Goal: Task Accomplishment & Management: Manage account settings

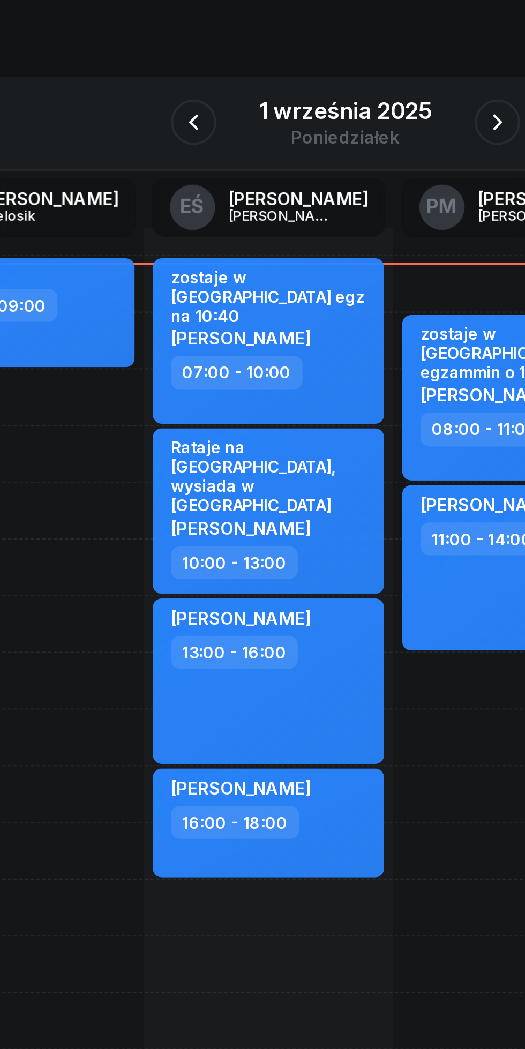
click at [331, 121] on icon "button" at bounding box center [334, 120] width 13 height 13
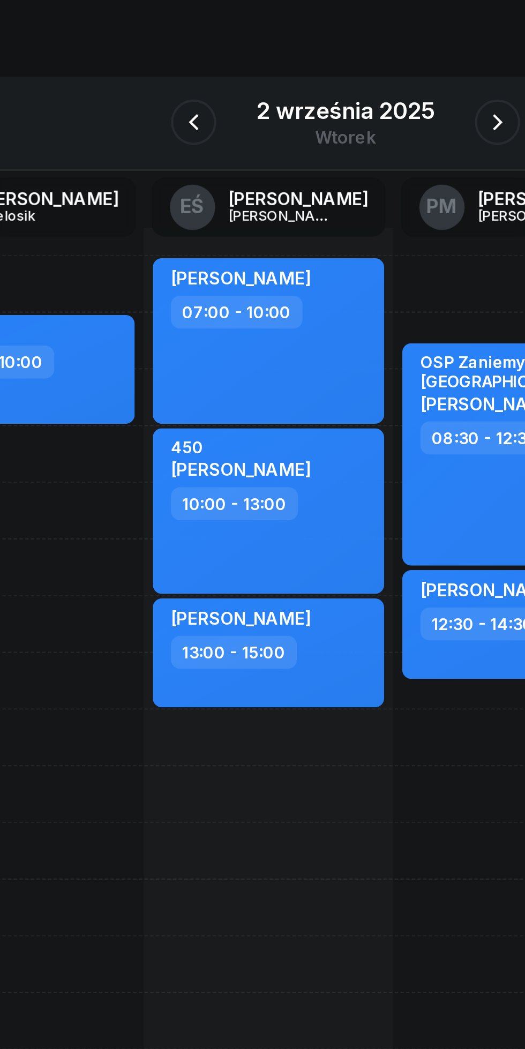
click at [331, 116] on icon "button" at bounding box center [334, 120] width 13 height 13
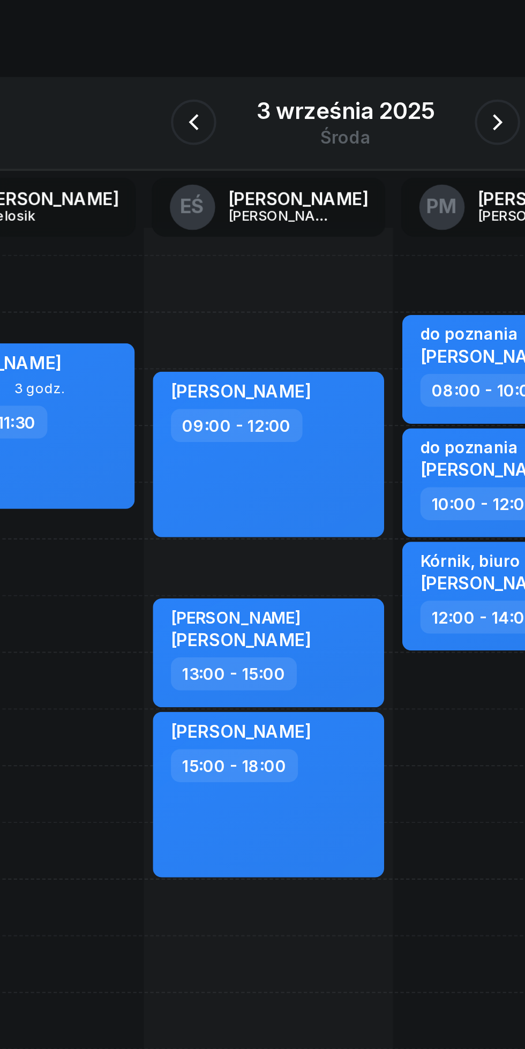
click at [333, 116] on icon "button" at bounding box center [334, 120] width 13 height 13
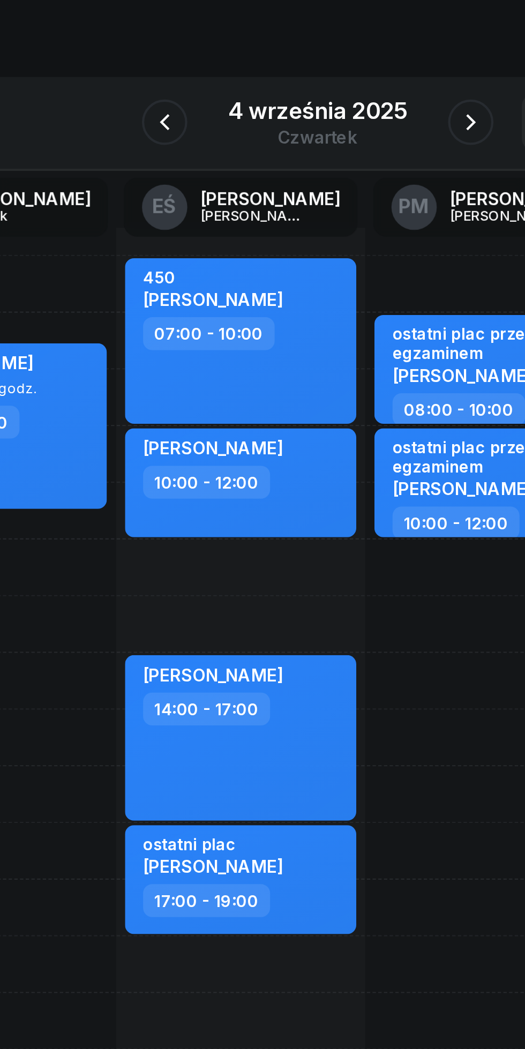
click at [336, 116] on icon "button" at bounding box center [334, 120] width 13 height 13
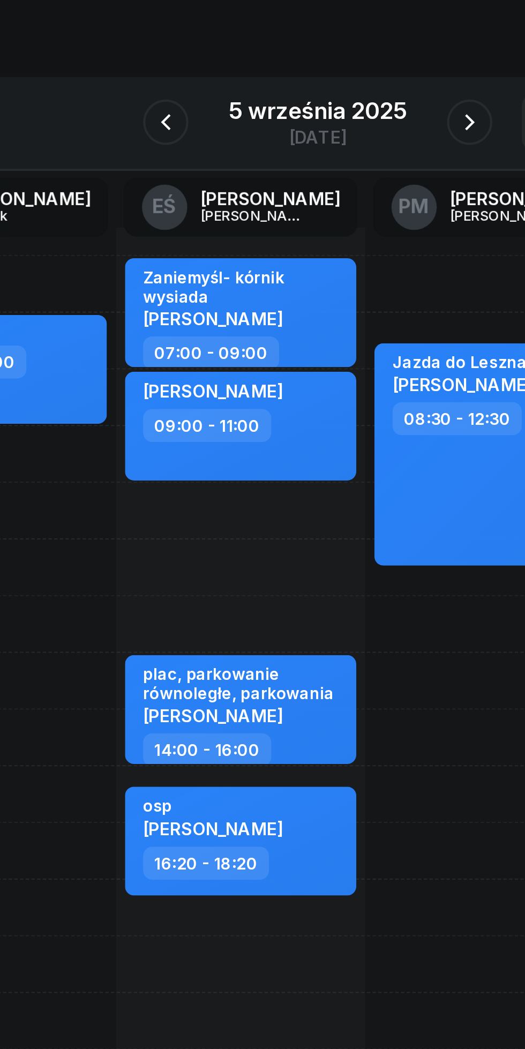
click at [333, 117] on icon "button" at bounding box center [334, 120] width 4 height 8
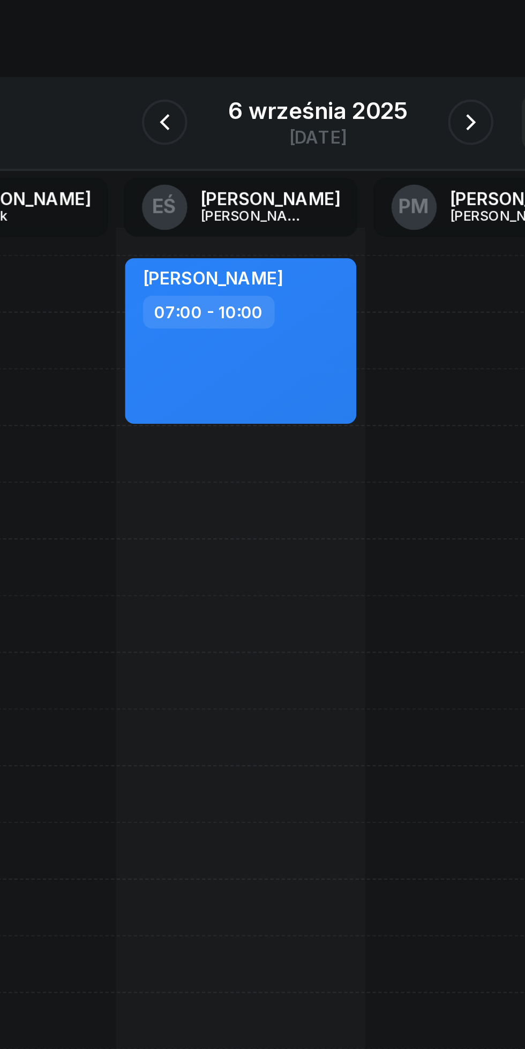
click at [331, 118] on icon "button" at bounding box center [334, 120] width 13 height 13
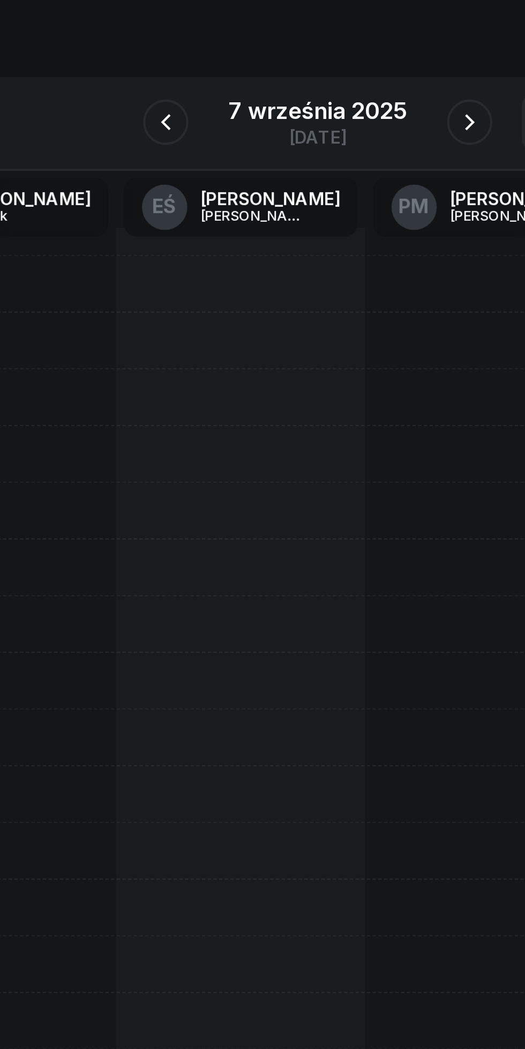
click at [188, 115] on icon "button" at bounding box center [190, 120] width 13 height 13
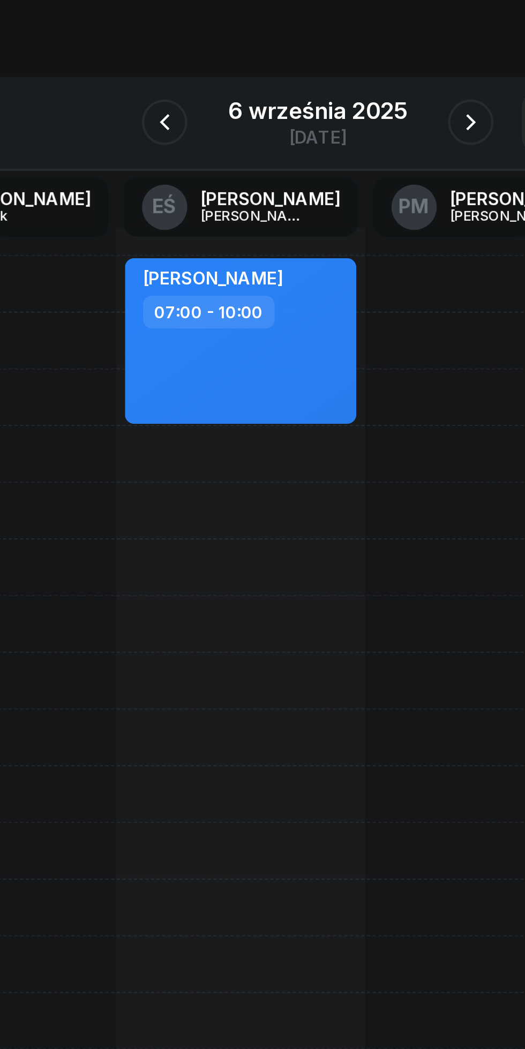
click at [332, 117] on icon "button" at bounding box center [334, 120] width 13 height 13
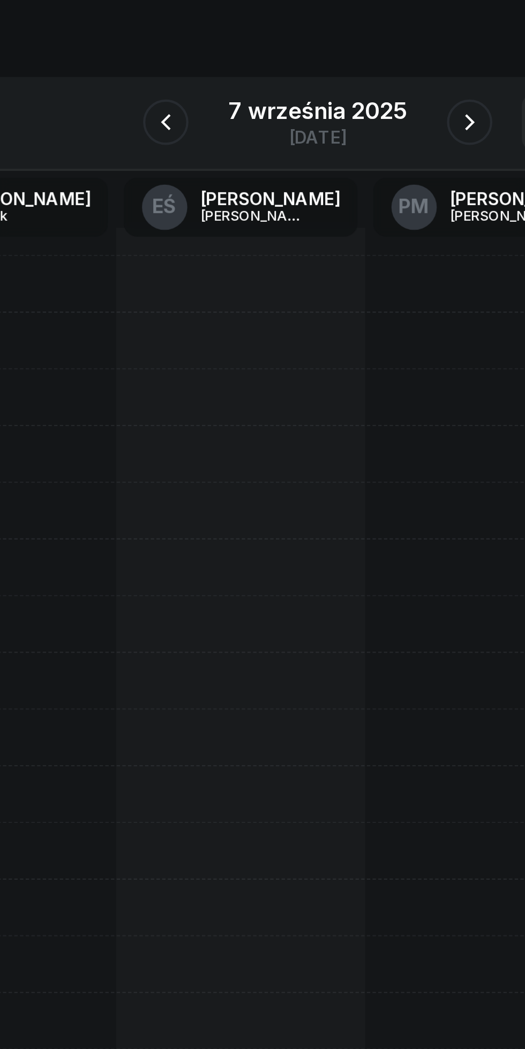
click at [332, 118] on icon "button" at bounding box center [334, 120] width 13 height 13
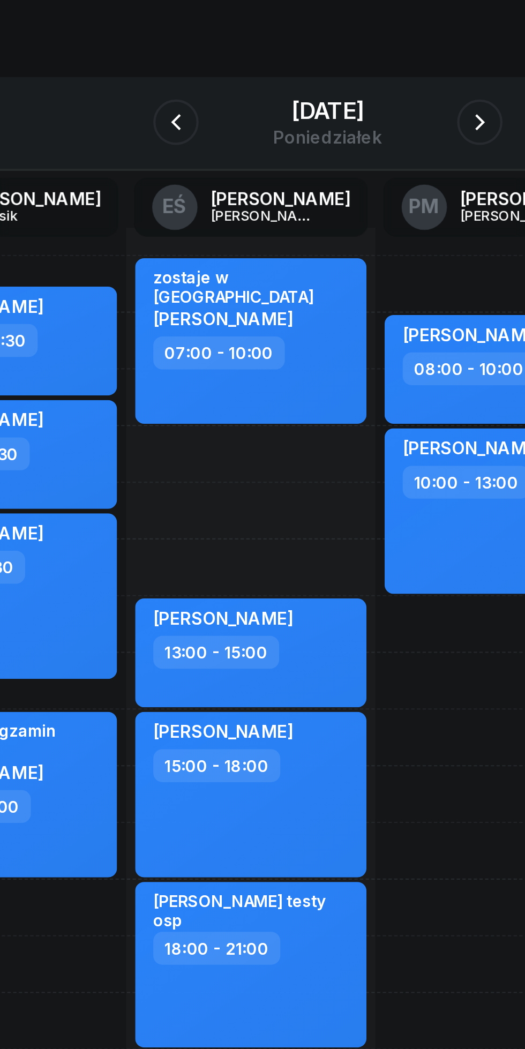
click at [335, 117] on icon "button" at bounding box center [334, 120] width 13 height 13
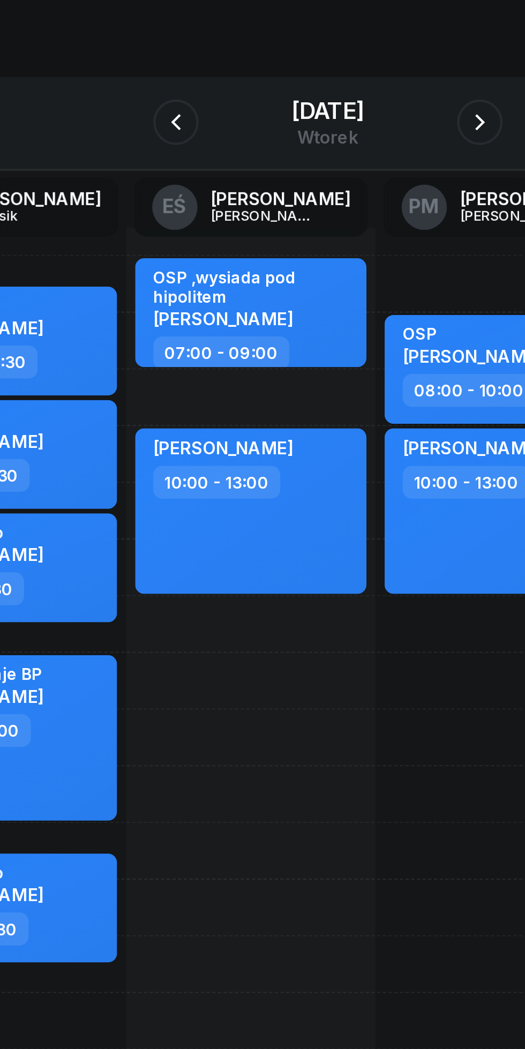
click at [337, 117] on icon "button" at bounding box center [334, 120] width 13 height 13
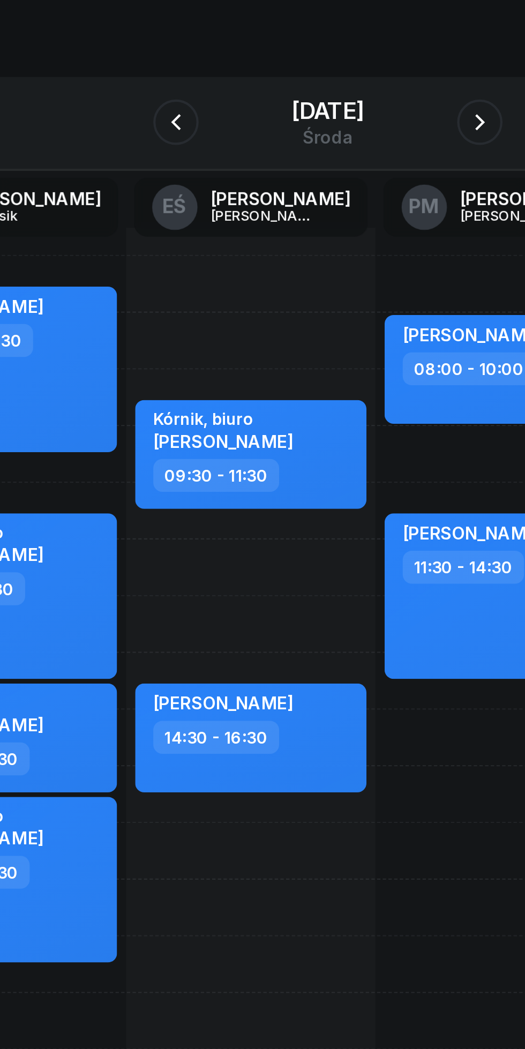
click at [261, 285] on div "09:30 - 11:30" at bounding box center [227, 287] width 94 height 16
select select "09"
select select "30"
select select "11"
select select "30"
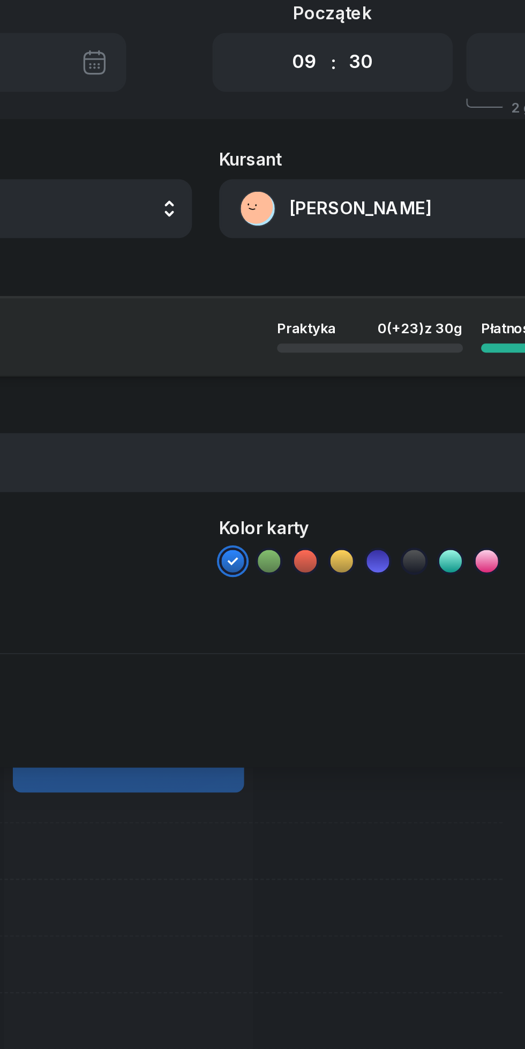
click at [313, 87] on select "00 01 02 03 04 05 06 07 08 09 10 11 12 13 14 15 16 17 18 19 20 21 22 23" at bounding box center [309, 91] width 20 height 23
select select "10"
click at [299, 80] on select "00 01 02 03 04 05 06 07 08 09 10 11 12 13 14 15 16 17 18 19 20 21 22 23" at bounding box center [309, 91] width 20 height 23
click at [342, 93] on select "00 05 10 15 20 25 30 35 40 45 50 55" at bounding box center [336, 91] width 20 height 23
select select "00"
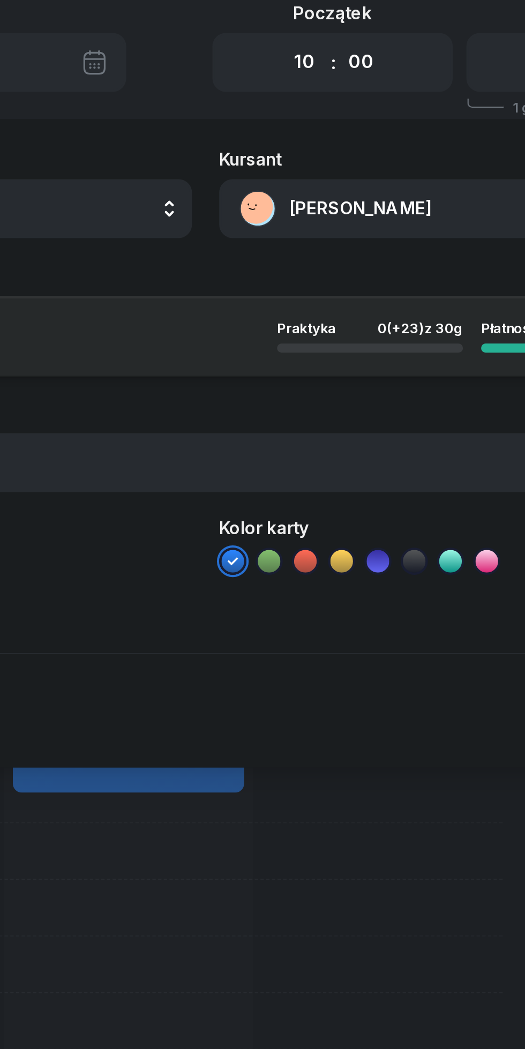
click at [326, 80] on select "00 05 10 15 20 25 30 35 40 45 50 55" at bounding box center [336, 91] width 20 height 23
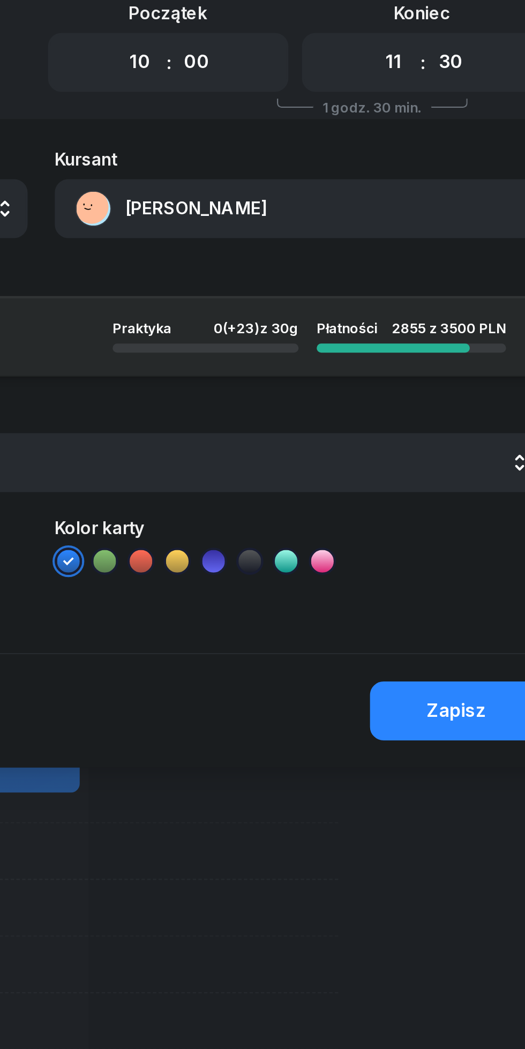
click at [431, 87] on select "00 01 02 03 04 05 06 07 08 09 10 11 12 13 14 15 16 17 18 19 20 21 22 23" at bounding box center [429, 91] width 20 height 23
select select "14"
click at [419, 80] on select "00 01 02 03 04 05 06 07 08 09 10 11 12 13 14 15 16 17 18 19 20 21 22 23" at bounding box center [429, 91] width 20 height 23
click at [454, 91] on select "00 05 10 15 20 25 30 35 40 45 50 55" at bounding box center [456, 91] width 20 height 23
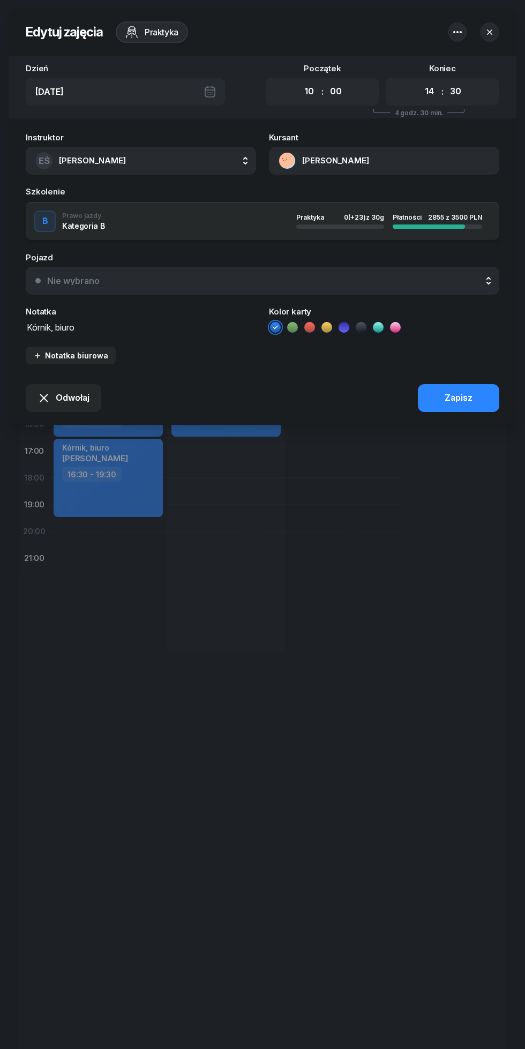
click at [490, 32] on icon "button" at bounding box center [489, 31] width 5 height 5
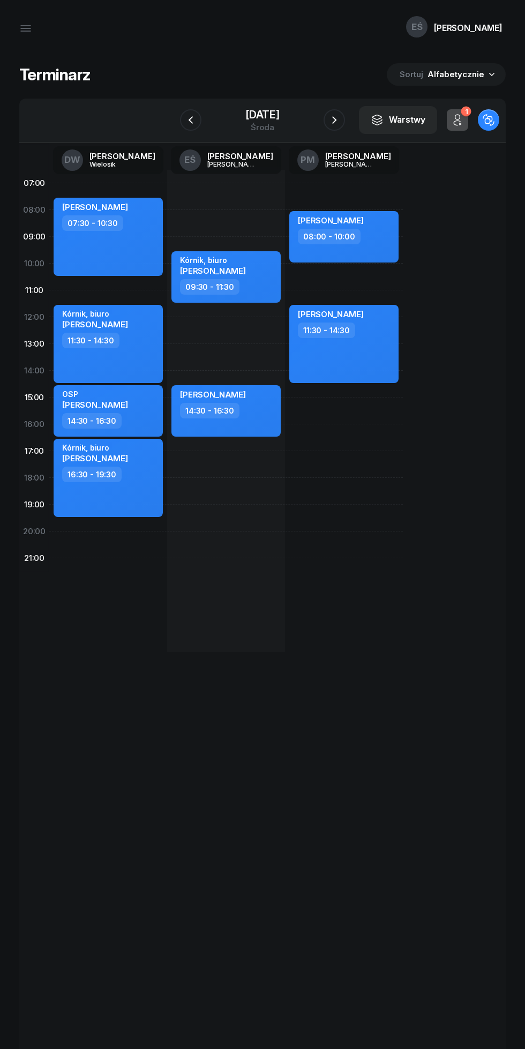
click at [251, 279] on div "Kórnik, biuro [PERSON_NAME]" at bounding box center [227, 268] width 94 height 24
select select "09"
select select "30"
select select "11"
select select "30"
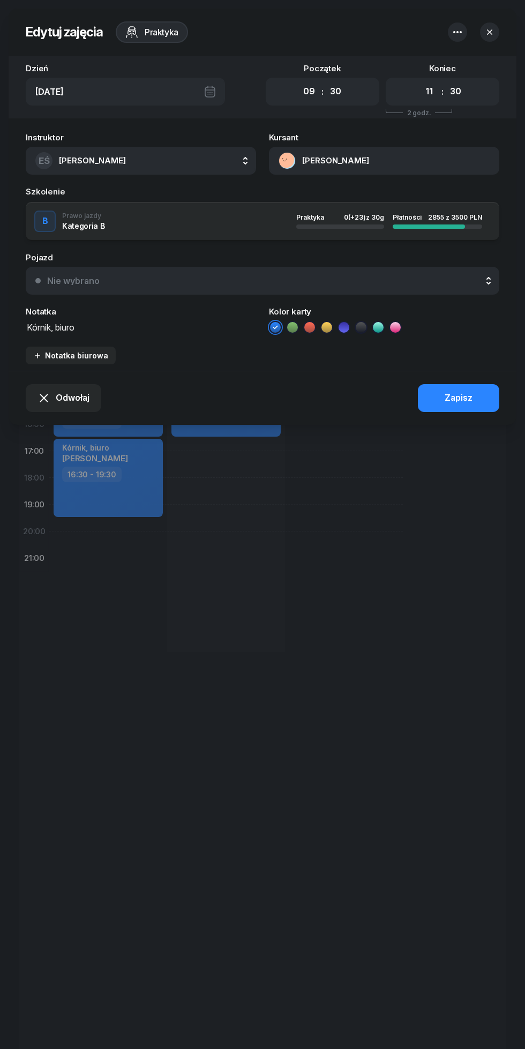
click at [311, 96] on select "00 01 02 03 04 05 06 07 08 09 10 11 12 13 14 15 16 17 18 19 20 21 22 23" at bounding box center [309, 91] width 20 height 23
select select "10"
click at [299, 80] on select "00 01 02 03 04 05 06 07 08 09 10 11 12 13 14 15 16 17 18 19 20 21 22 23" at bounding box center [309, 91] width 20 height 23
click at [336, 92] on select "00 05 10 15 20 25 30 35 40 45 50 55" at bounding box center [336, 91] width 20 height 23
select select "00"
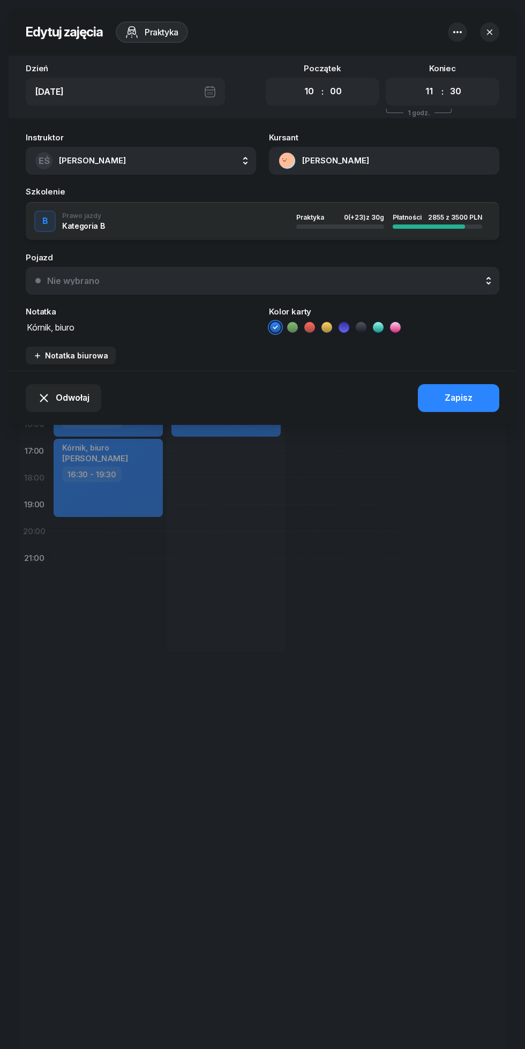
click at [326, 80] on select "00 05 10 15 20 25 30 35 40 45 50 55" at bounding box center [336, 91] width 20 height 23
click at [430, 92] on select "00 01 02 03 04 05 06 07 08 09 10 11 12 13 14 15 16 17 18 19 20 21 22 23" at bounding box center [429, 91] width 20 height 23
select select "12"
click at [419, 80] on select "00 01 02 03 04 05 06 07 08 09 10 11 12 13 14 15 16 17 18 19 20 21 22 23" at bounding box center [429, 91] width 20 height 23
click at [461, 92] on select "00 05 10 15 20 25 30 35 40 45 50 55" at bounding box center [456, 91] width 20 height 23
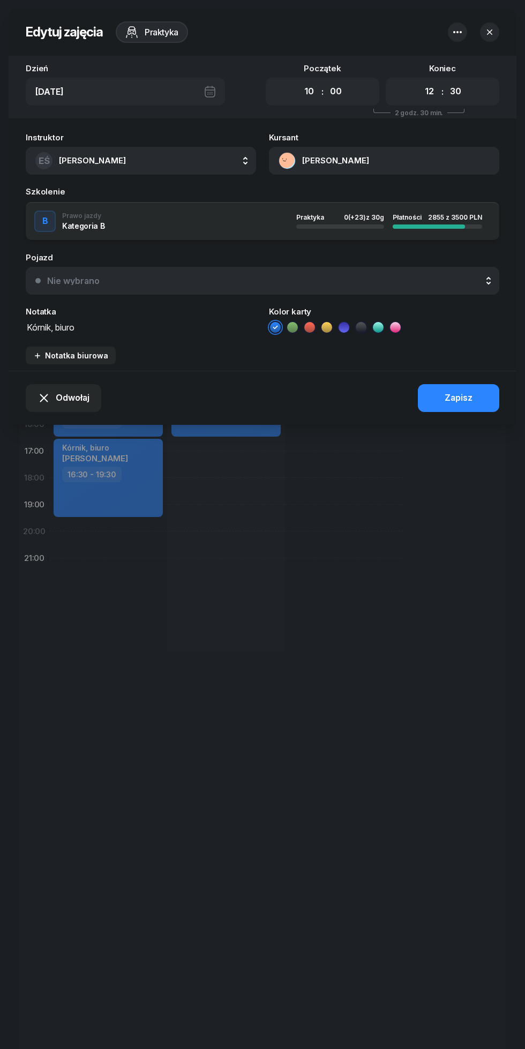
select select "00"
click at [446, 80] on select "00 05 10 15 20 25 30 35 40 45 50 55" at bounding box center [456, 91] width 20 height 23
click at [170, 327] on textarea "Kórnik, biuro" at bounding box center [141, 327] width 230 height 14
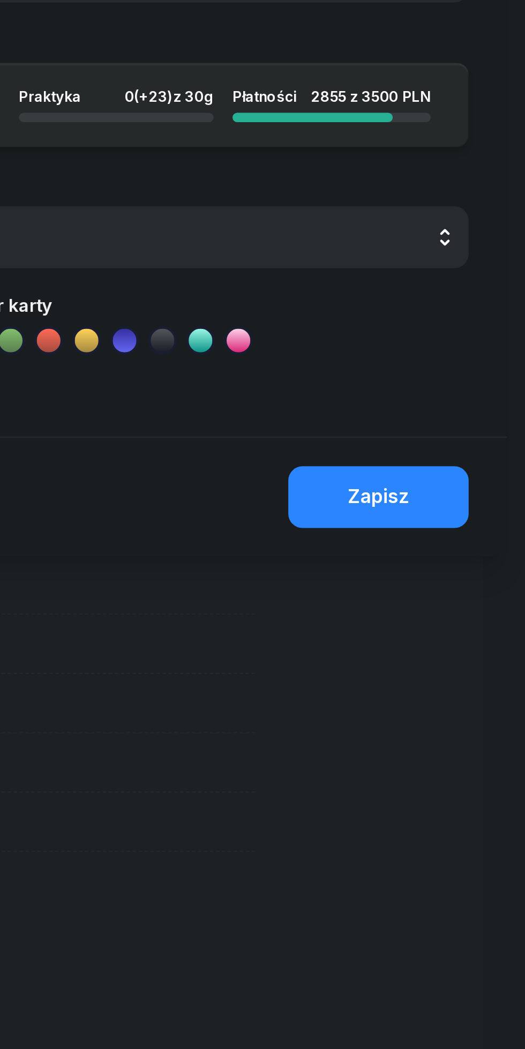
type textarea "Kórnik, biuro info o zmianie o 0.5 godziny"
click at [450, 395] on div "Zapisz" at bounding box center [459, 398] width 28 height 14
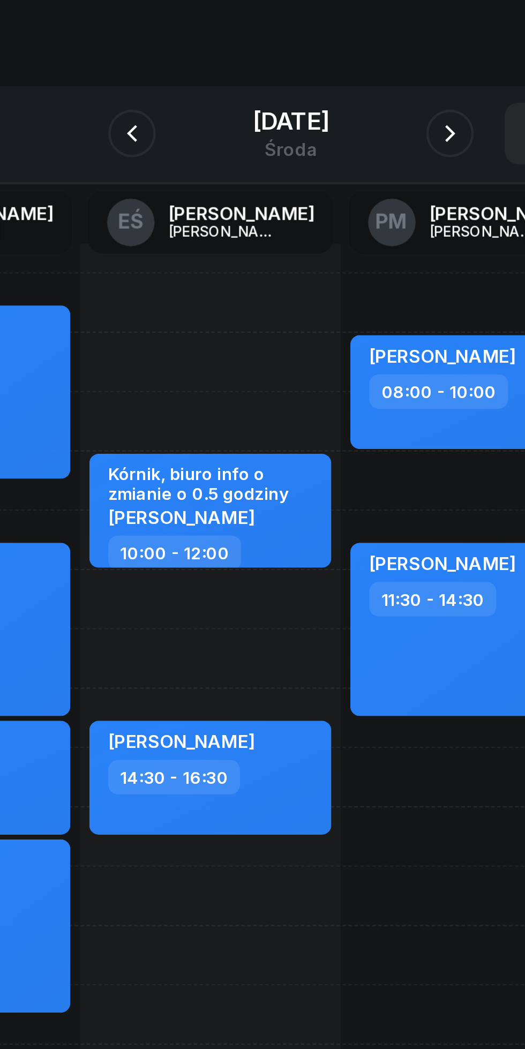
click at [184, 207] on div "Kórnik, biuro info o zmianie o 0.5 godziny [PERSON_NAME] 10:00 - 12:00 [PERSON_…" at bounding box center [226, 411] width 118 height 482
select select "07"
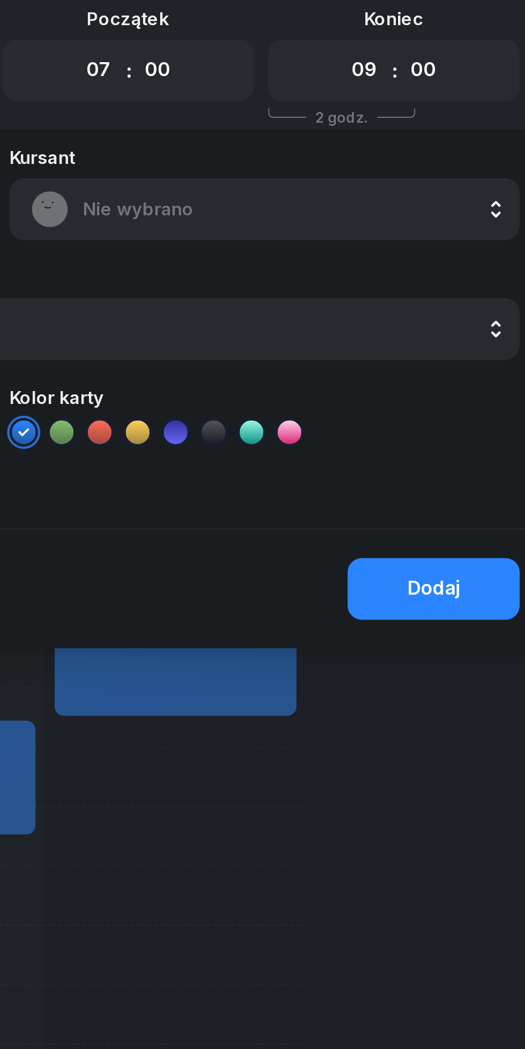
click at [424, 94] on select "00 01 02 03 04 05 06 07 08 09 10 11 12 13 14 15 16 17 18 19 20 21 22 23" at bounding box center [429, 91] width 20 height 23
select select "10"
click at [419, 80] on select "00 01 02 03 04 05 06 07 08 09 10 11 12 13 14 15 16 17 18 19 20 21 22 23" at bounding box center [429, 91] width 20 height 23
click at [315, 154] on span "Nie wybrano" at bounding box center [396, 154] width 188 height 14
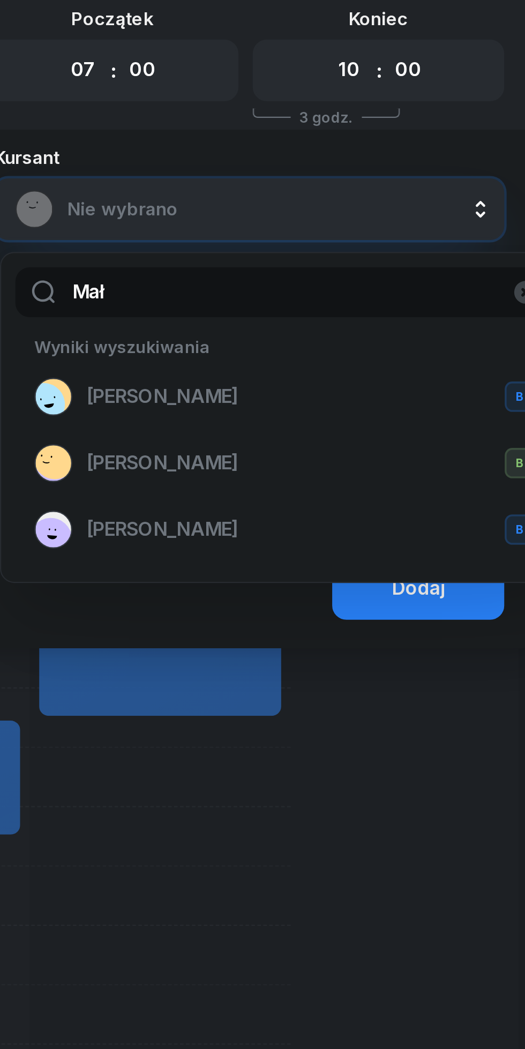
type input "Mał"
click at [332, 232] on span "[PERSON_NAME]" at bounding box center [345, 239] width 69 height 14
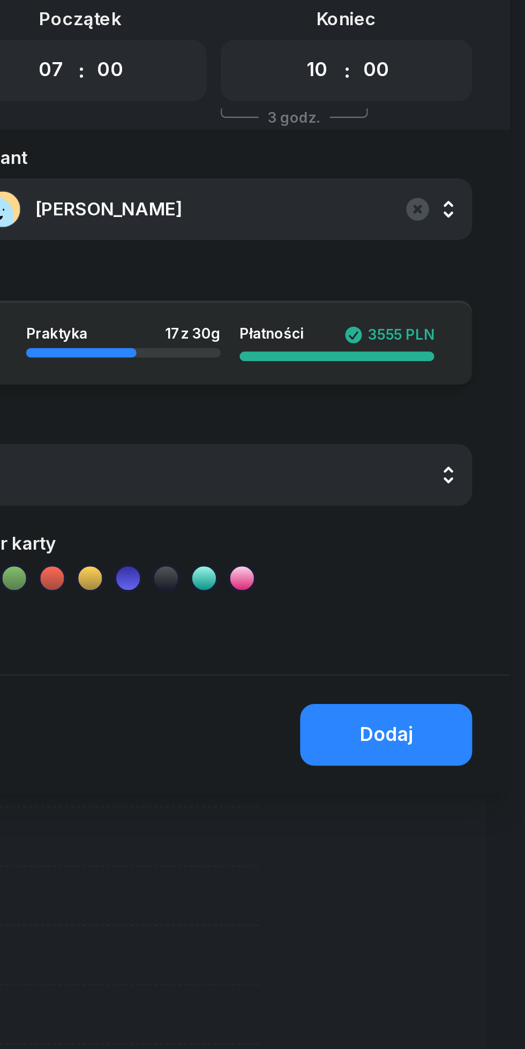
click at [457, 387] on div "Dodaj" at bounding box center [460, 392] width 24 height 14
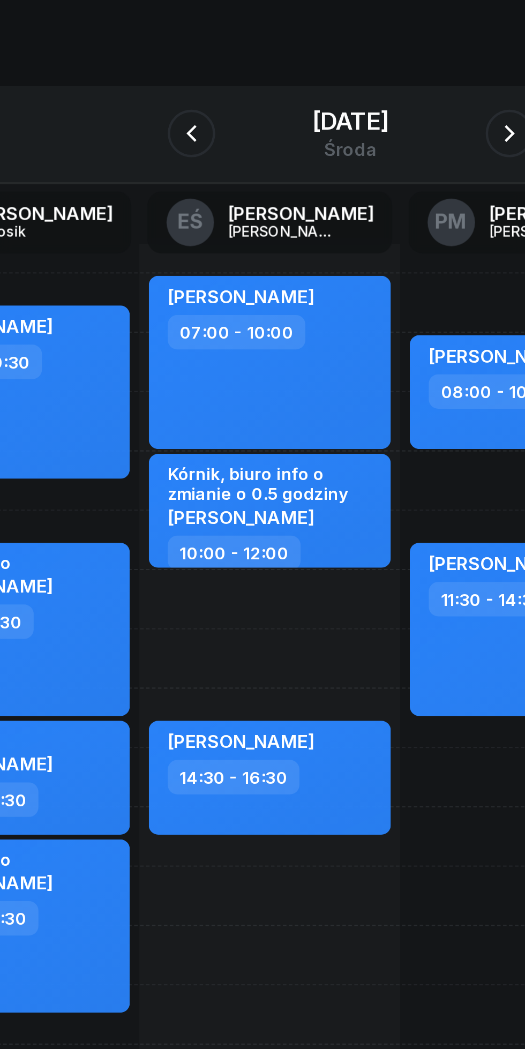
click at [213, 233] on div "[PERSON_NAME] 07:00 - 10:00" at bounding box center [225, 223] width 109 height 78
select select "07"
select select "10"
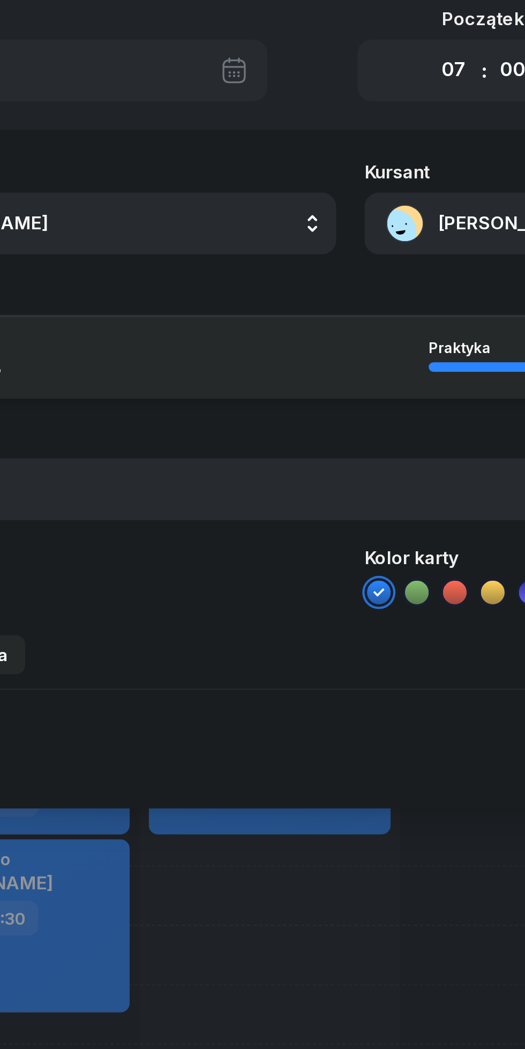
click at [308, 169] on button "[PERSON_NAME]" at bounding box center [384, 161] width 230 height 28
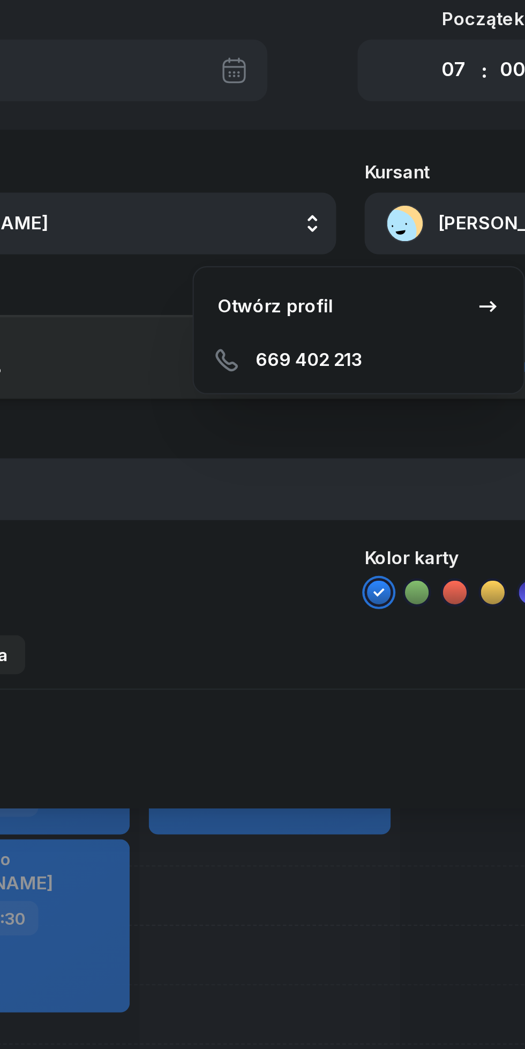
click at [224, 198] on div "Otwórz profil" at bounding box center [229, 198] width 52 height 14
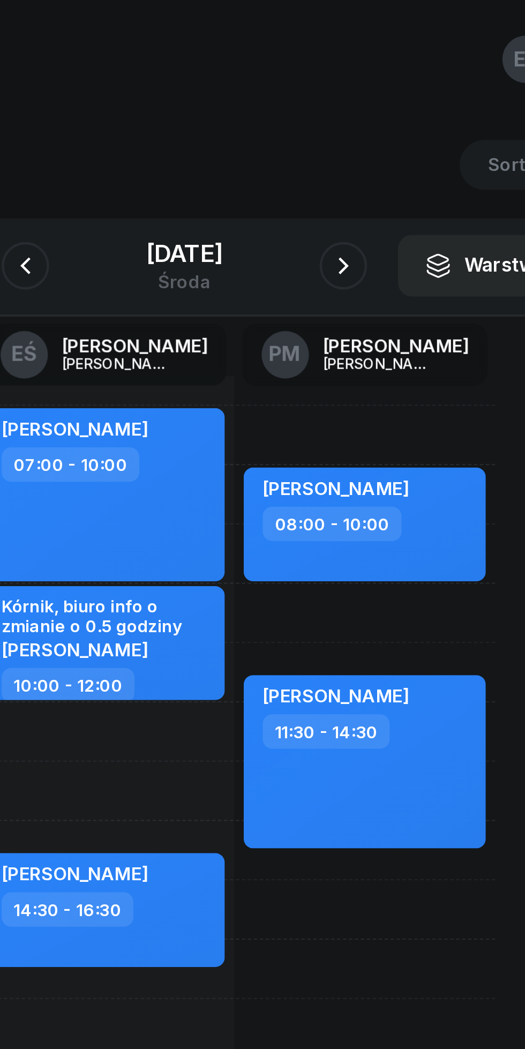
click at [345, 126] on div at bounding box center [334, 119] width 21 height 21
click at [335, 123] on icon "button" at bounding box center [334, 120] width 4 height 8
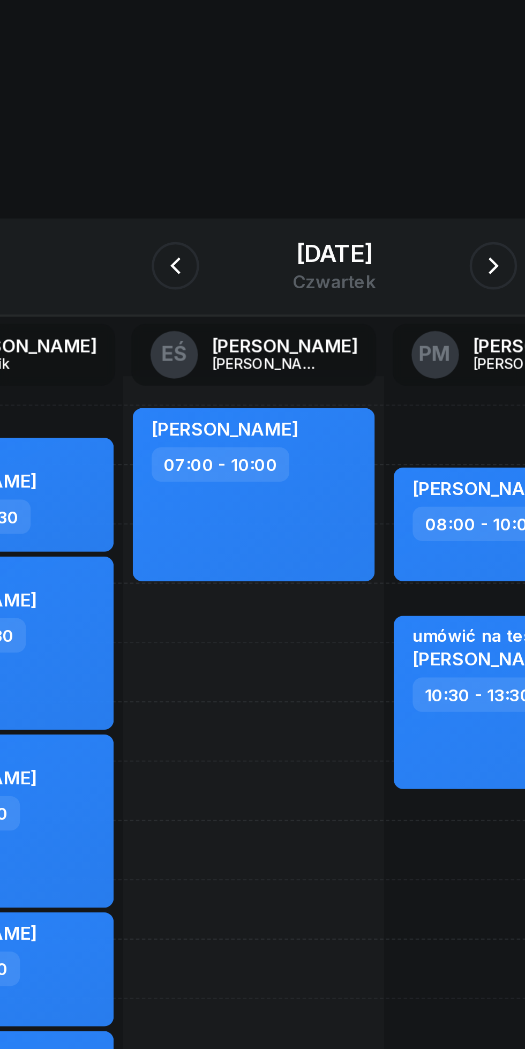
click at [189, 273] on div "[PERSON_NAME] 07:00 - 10:00" at bounding box center [226, 411] width 118 height 482
select select "10"
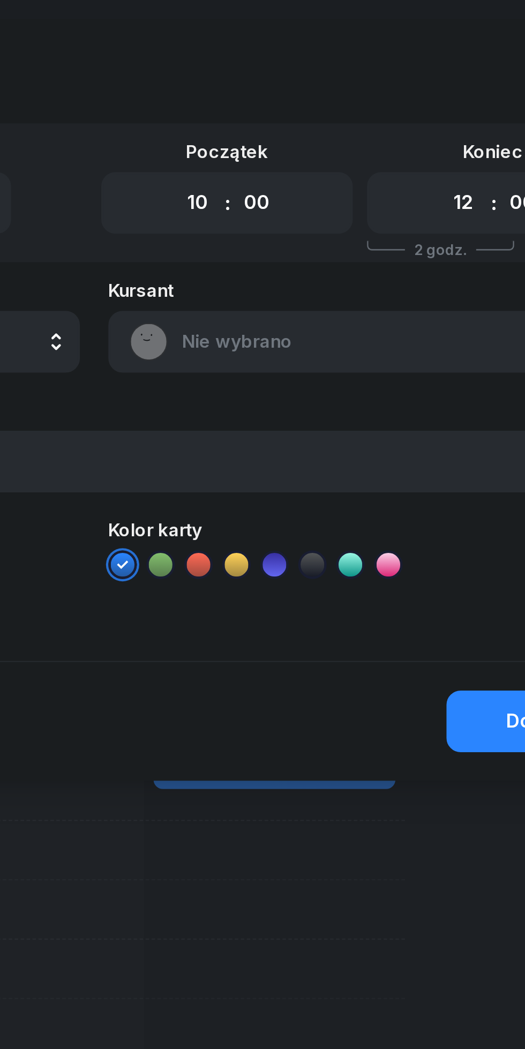
click at [426, 90] on select "00 01 02 03 04 05 06 07 08 09 10 11 12 13 14 15 16 17 18 19 20 21 22 23" at bounding box center [429, 91] width 20 height 23
select select "13"
click at [419, 80] on select "00 01 02 03 04 05 06 07 08 09 10 11 12 13 14 15 16 17 18 19 20 21 22 23" at bounding box center [429, 91] width 20 height 23
click at [310, 153] on span "Nie wybrano" at bounding box center [396, 154] width 188 height 14
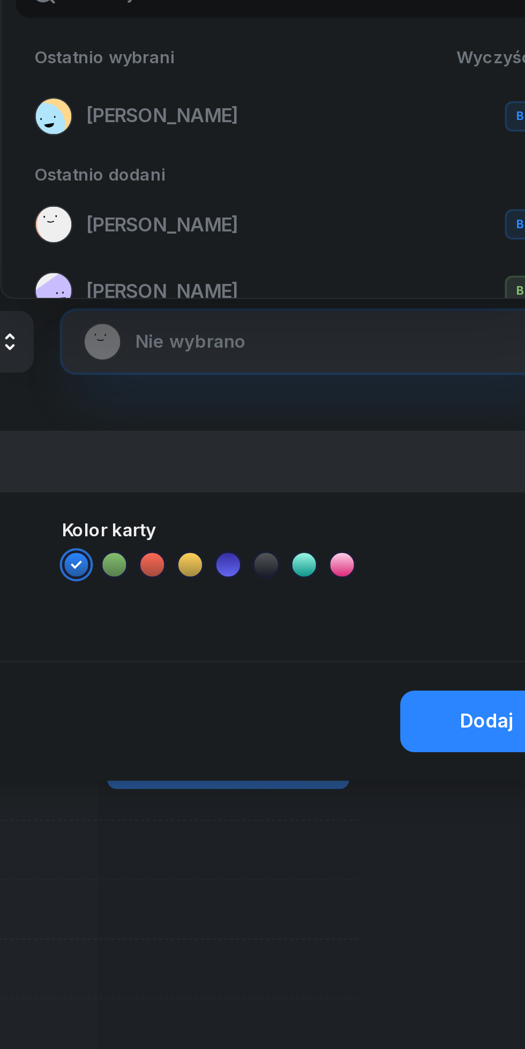
click at [293, 53] on span "[PERSON_NAME]" at bounding box center [314, 53] width 69 height 14
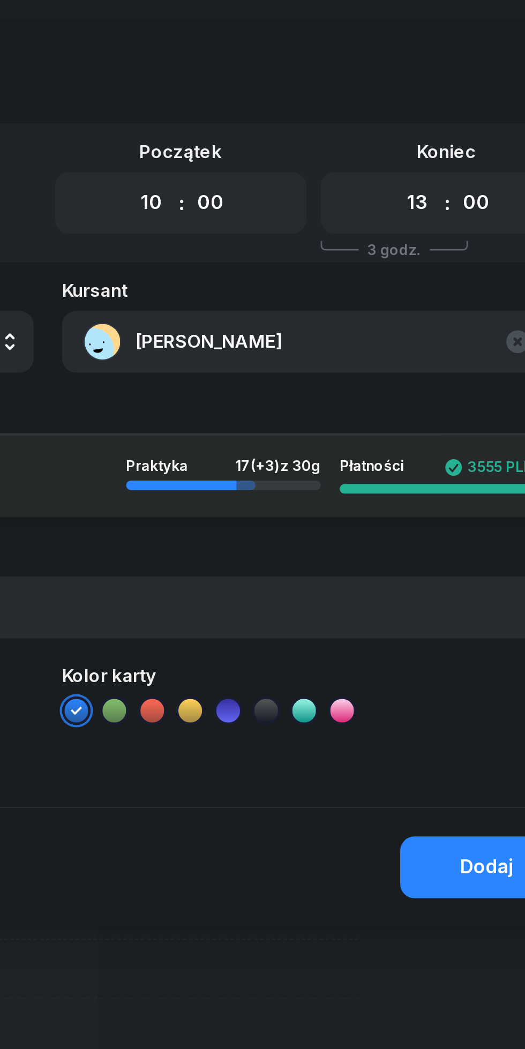
click at [450, 391] on div "Dodaj" at bounding box center [460, 392] width 24 height 14
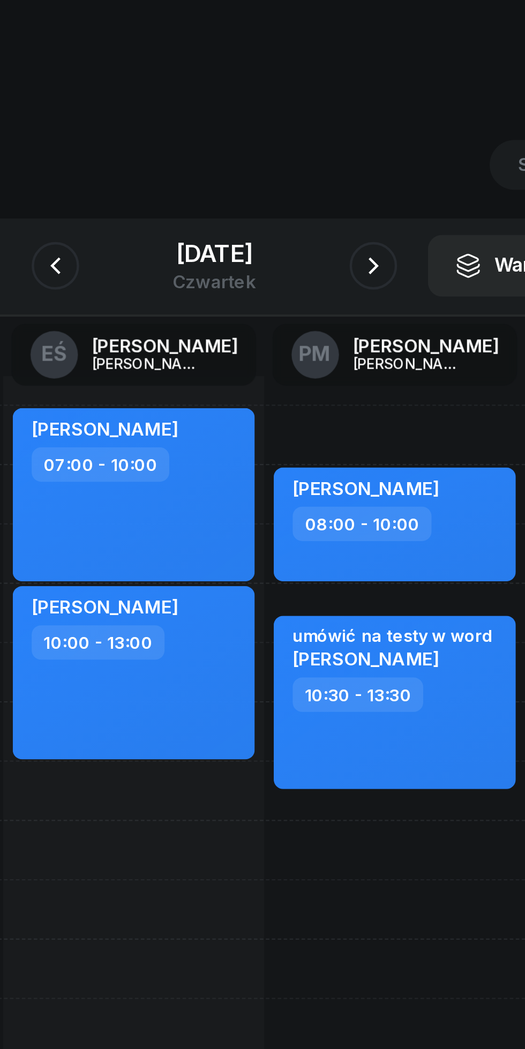
click at [334, 118] on icon "button" at bounding box center [334, 120] width 4 height 8
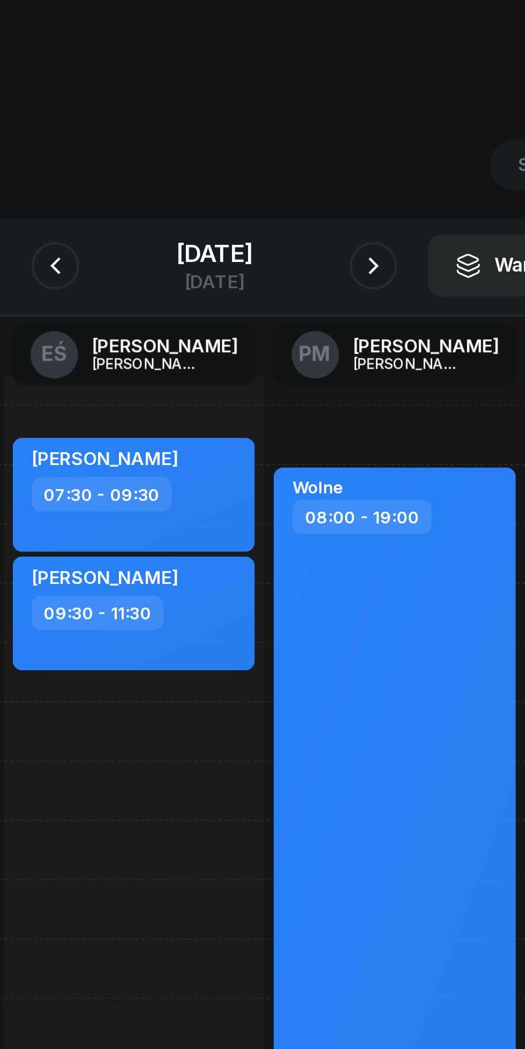
click at [338, 123] on icon "button" at bounding box center [334, 120] width 13 height 13
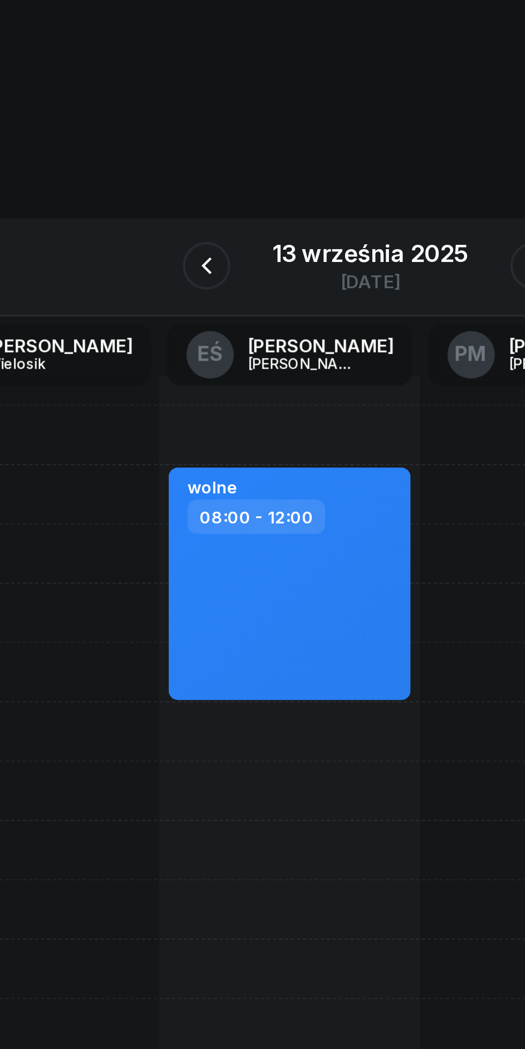
click at [189, 118] on icon "button" at bounding box center [188, 120] width 4 height 8
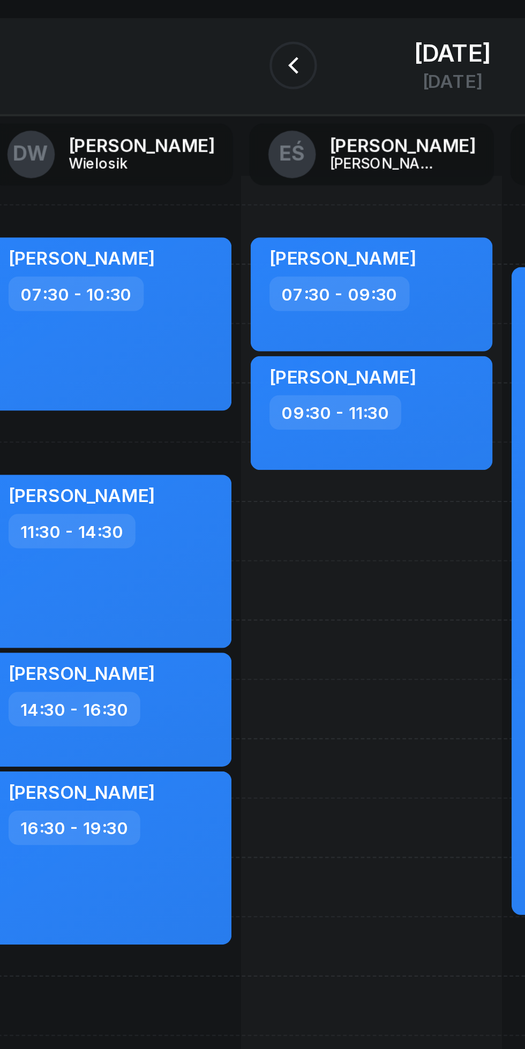
click at [185, 119] on icon "button" at bounding box center [190, 120] width 13 height 13
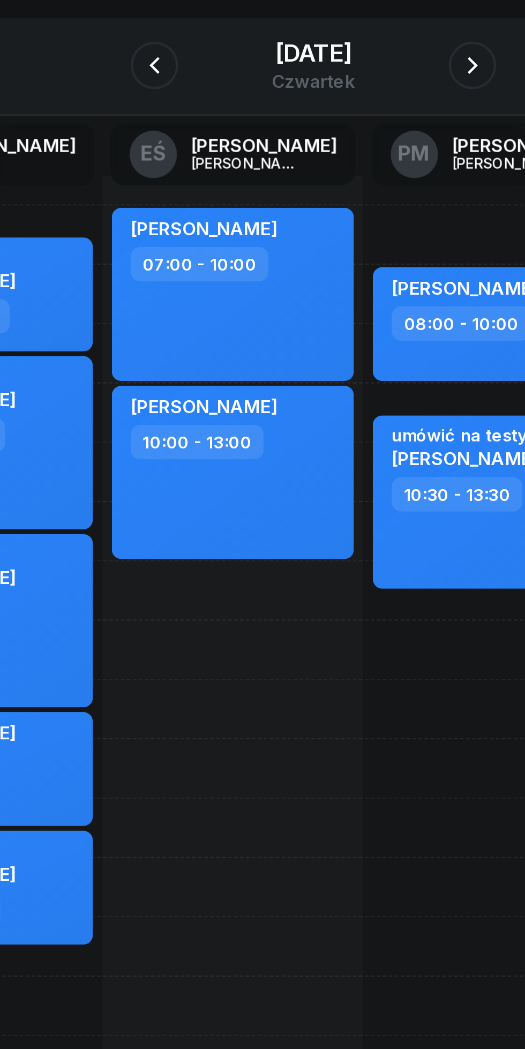
click at [327, 124] on button "button" at bounding box center [334, 119] width 21 height 21
click at [334, 119] on icon "button" at bounding box center [334, 120] width 13 height 13
click at [335, 117] on icon "button" at bounding box center [336, 120] width 4 height 8
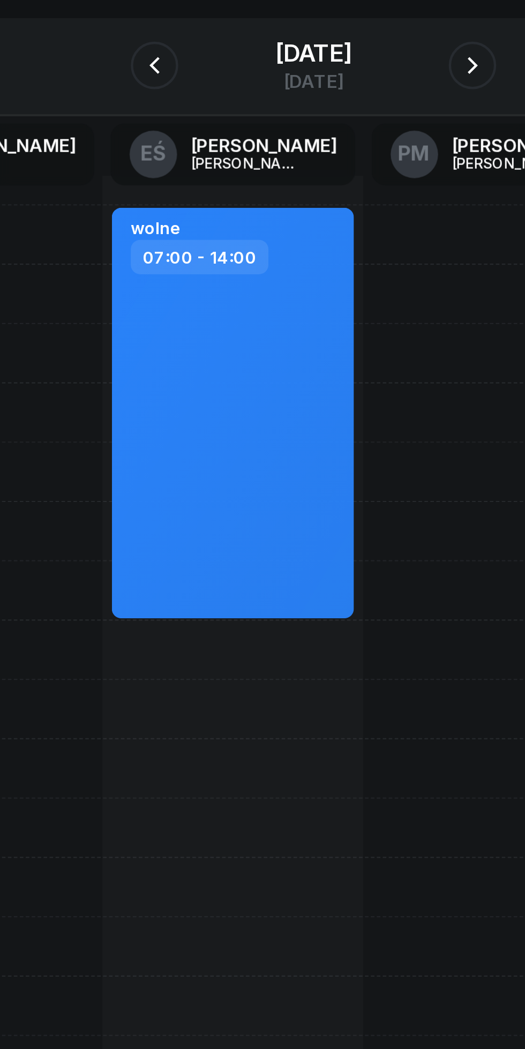
click at [333, 116] on icon "button" at bounding box center [334, 120] width 13 height 13
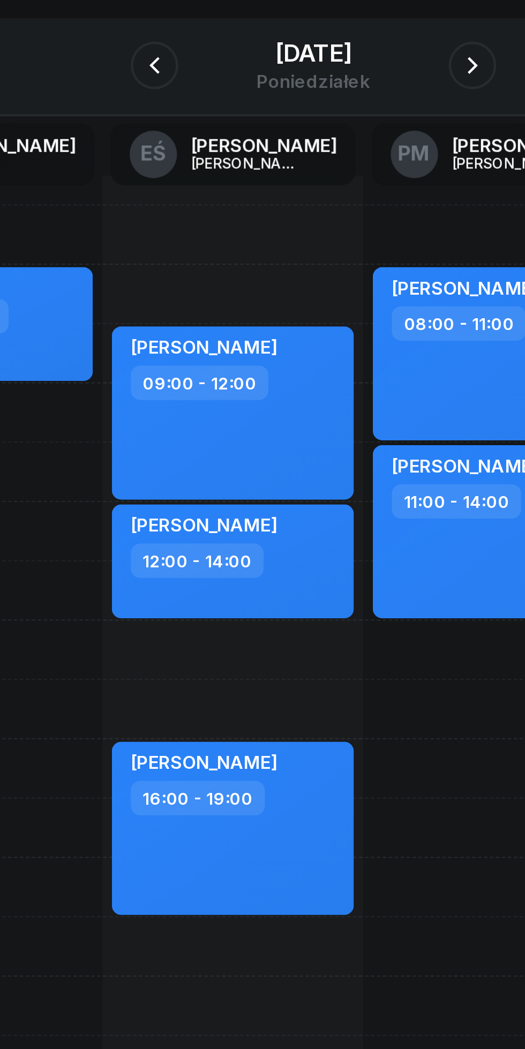
click at [335, 121] on icon "button" at bounding box center [334, 120] width 13 height 13
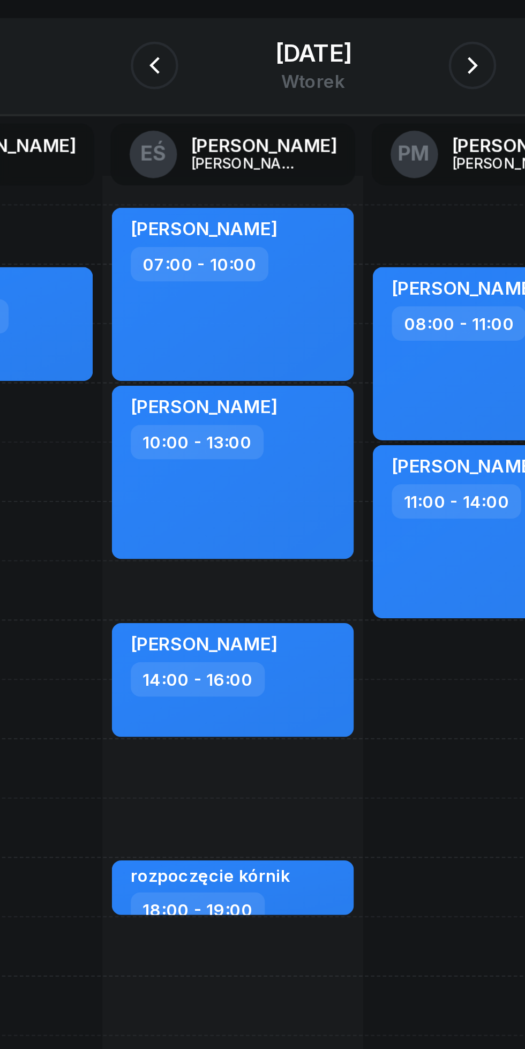
click at [334, 121] on icon "button" at bounding box center [334, 120] width 13 height 13
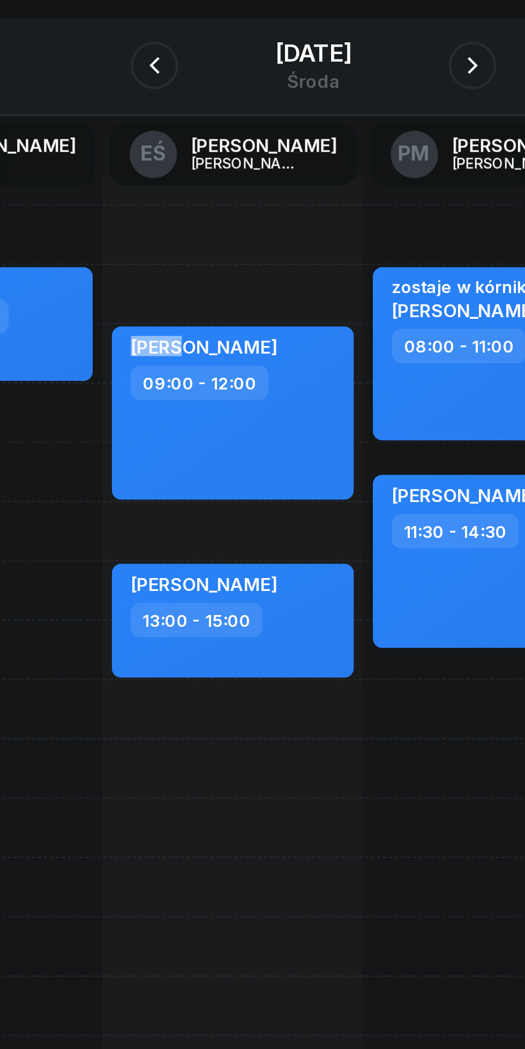
click at [244, 448] on div "[PERSON_NAME] 09:00 - 12:00 [PERSON_NAME] 13:00 - 15:00" at bounding box center [226, 411] width 118 height 482
select select "16"
select select "18"
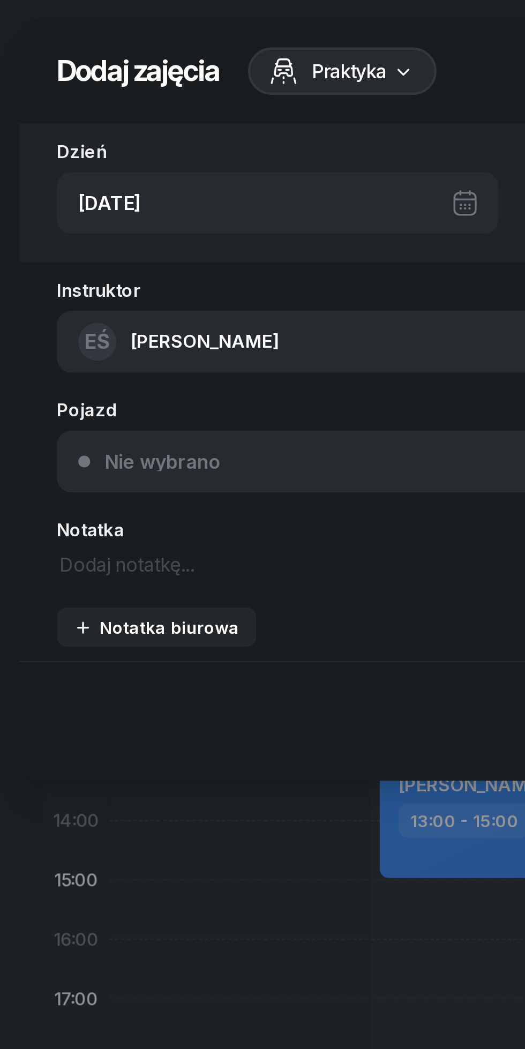
click at [50, 256] on textarea at bounding box center [141, 255] width 230 height 14
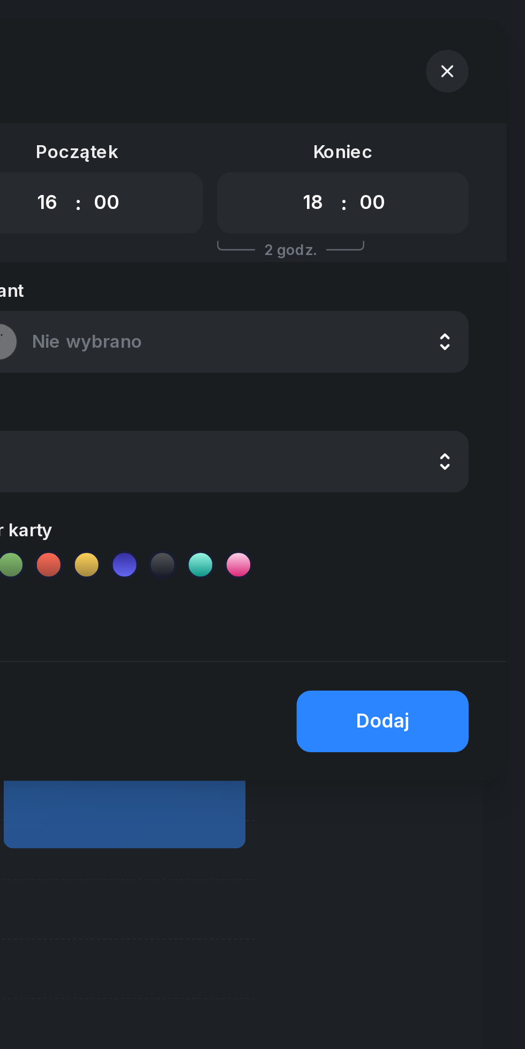
type textarea "Wolne"
click at [425, 91] on select "00 01 02 03 04 05 06 07 08 09 10 11 12 13 14 15 16 17 18 19 20 21 22 23" at bounding box center [429, 91] width 20 height 23
select select "20"
click at [419, 80] on select "00 01 02 03 04 05 06 07 08 09 10 11 12 13 14 15 16 17 18 19 20 21 22 23" at bounding box center [429, 91] width 20 height 23
click at [455, 322] on div "Dodaj" at bounding box center [460, 326] width 24 height 14
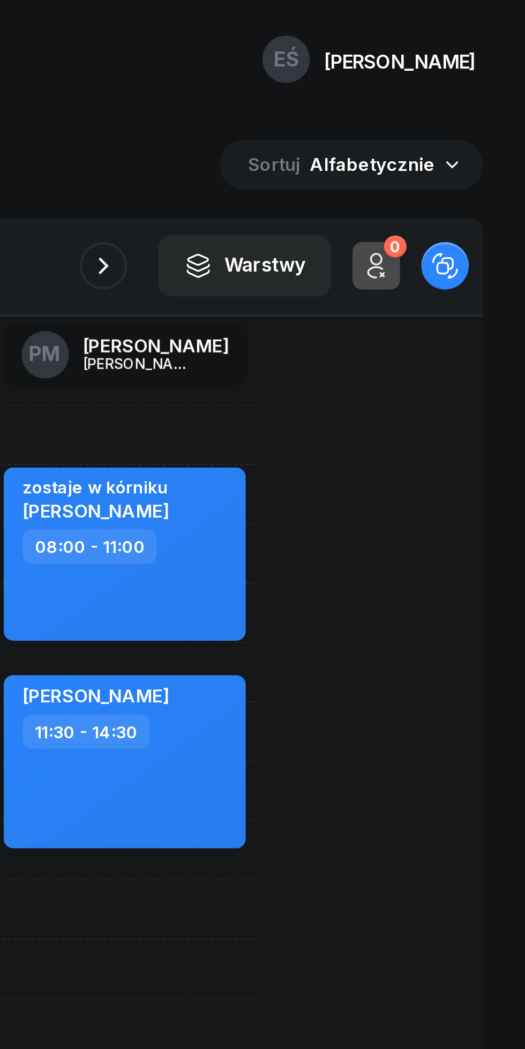
click at [338, 121] on icon "button" at bounding box center [334, 120] width 13 height 13
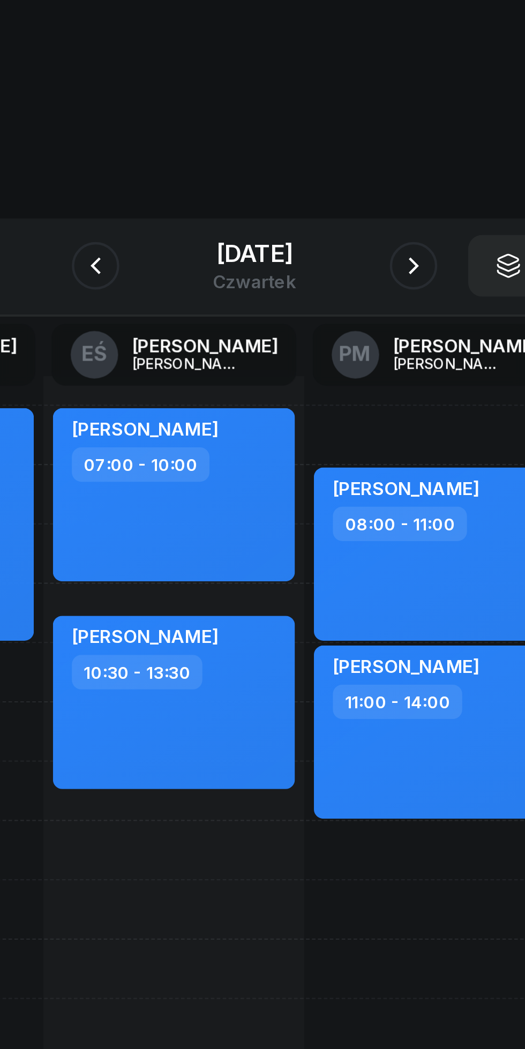
click at [337, 124] on icon "button" at bounding box center [334, 120] width 13 height 13
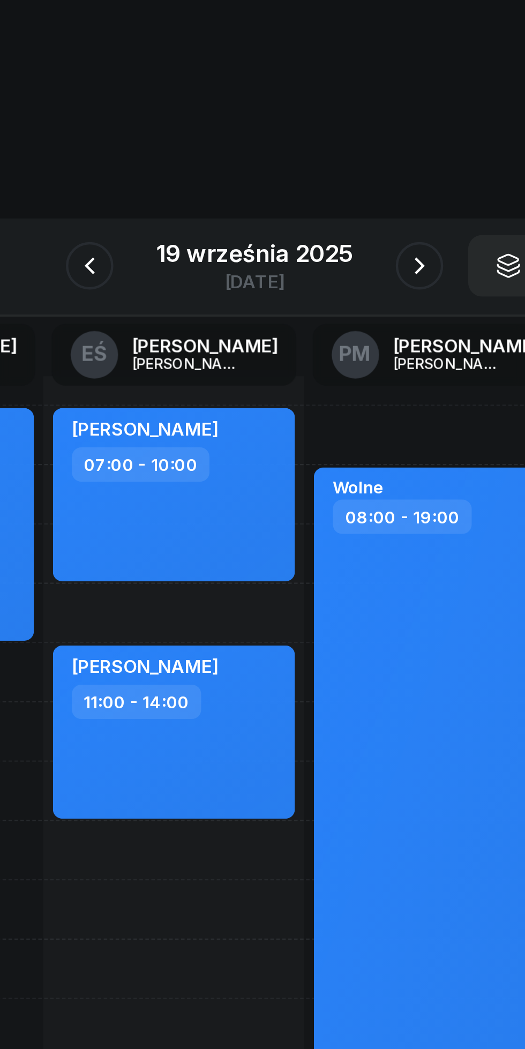
click at [184, 116] on icon "button" at bounding box center [188, 120] width 13 height 13
click at [190, 121] on icon "button" at bounding box center [190, 120] width 13 height 13
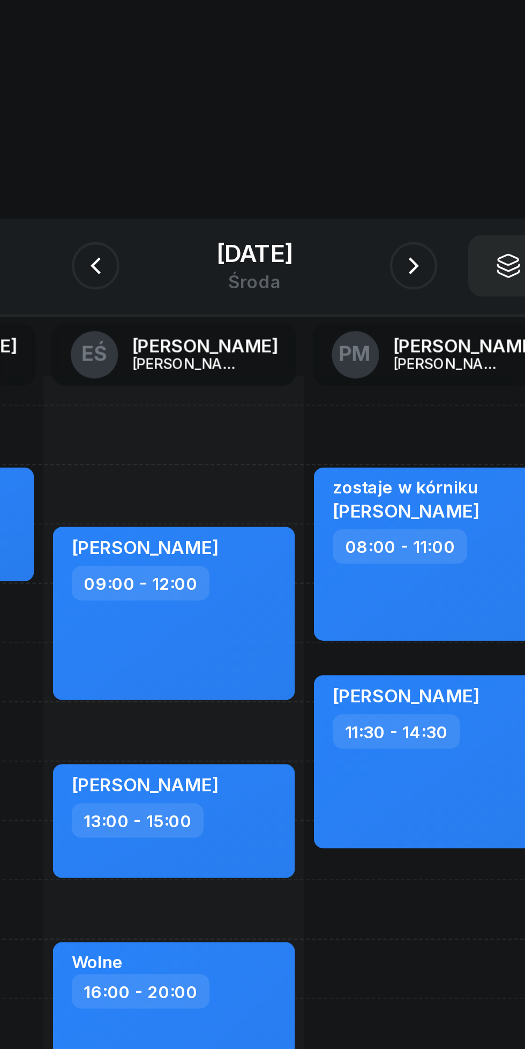
click at [196, 120] on button "button" at bounding box center [190, 119] width 21 height 21
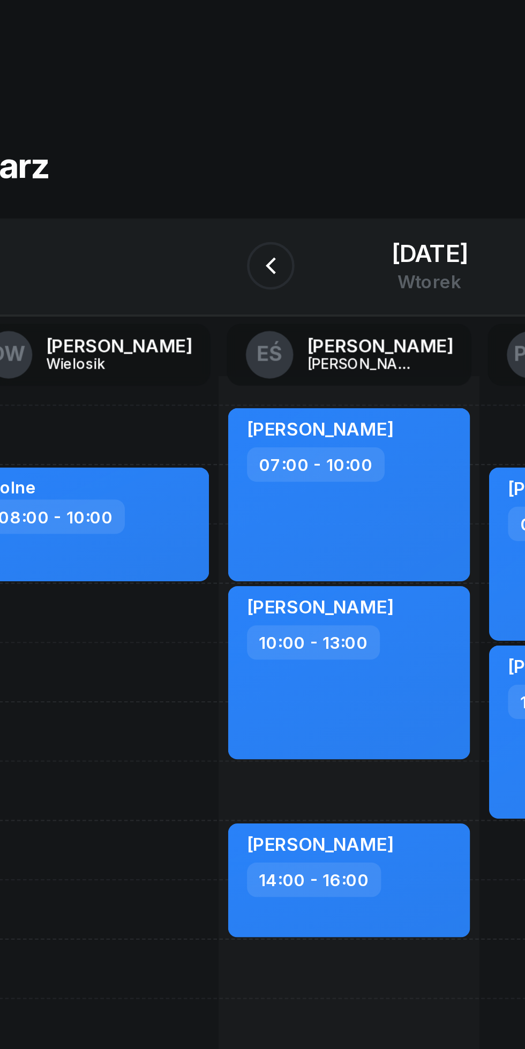
click at [186, 119] on icon "button" at bounding box center [190, 120] width 13 height 13
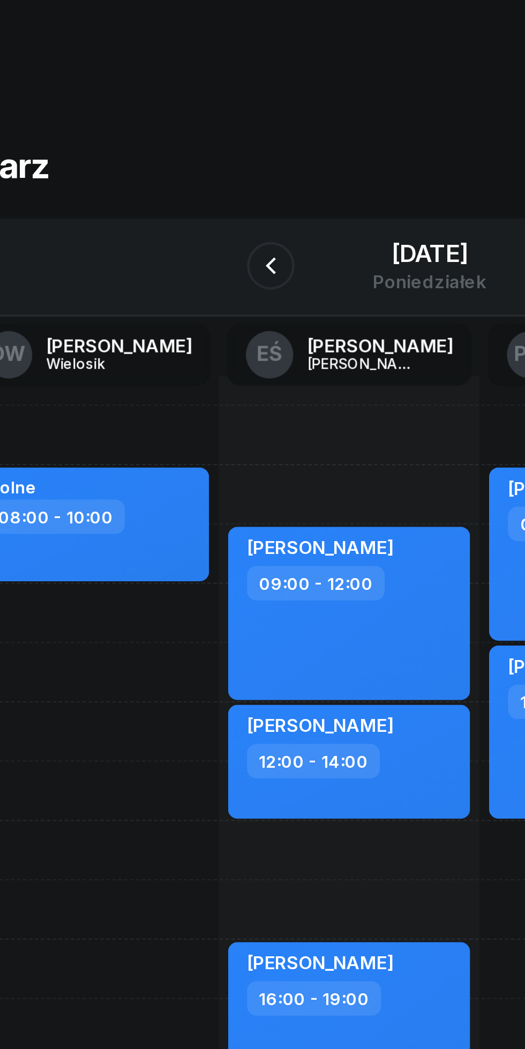
click at [193, 119] on icon "button" at bounding box center [190, 120] width 13 height 13
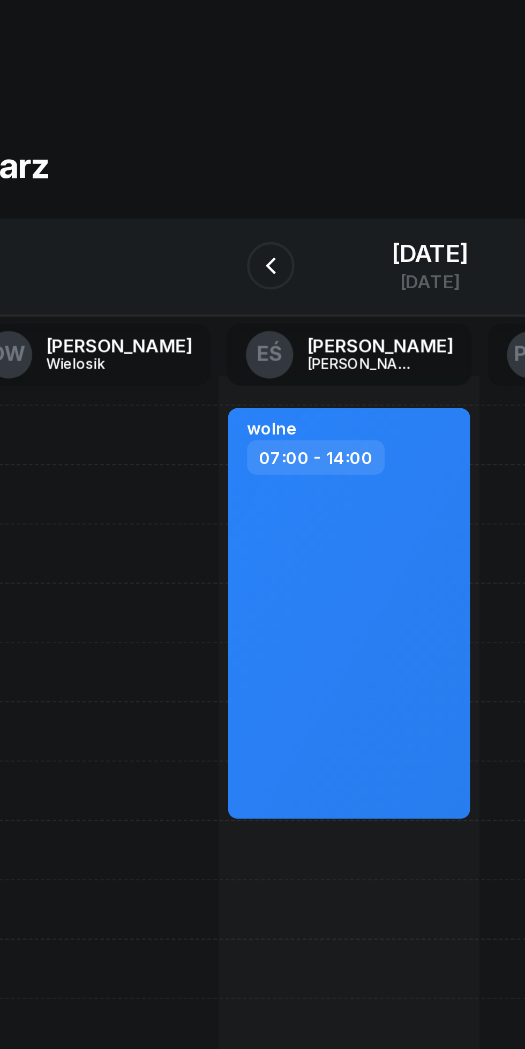
click at [192, 117] on icon "button" at bounding box center [190, 120] width 13 height 13
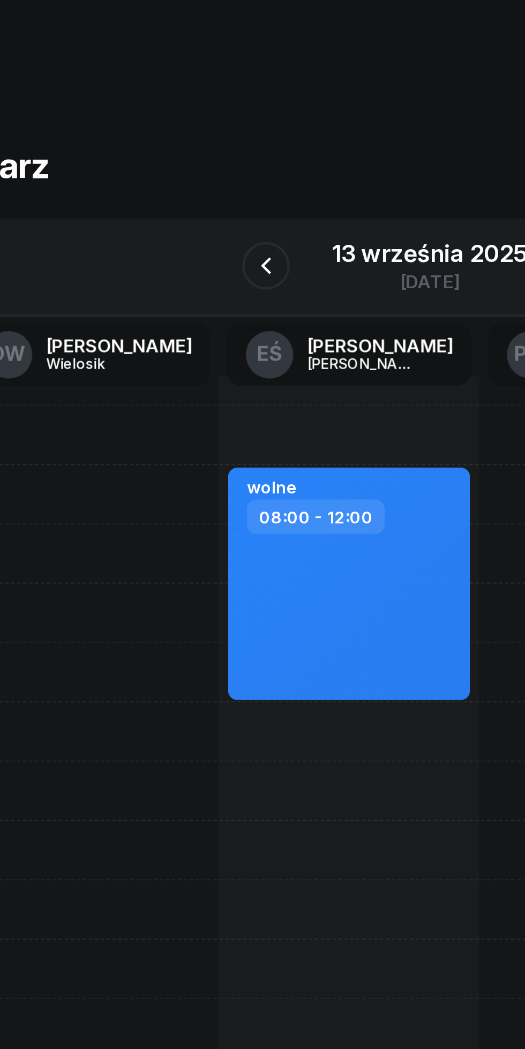
click at [246, 290] on div "wolne 08:00 - 12:00" at bounding box center [225, 263] width 109 height 105
select select "08"
select select "12"
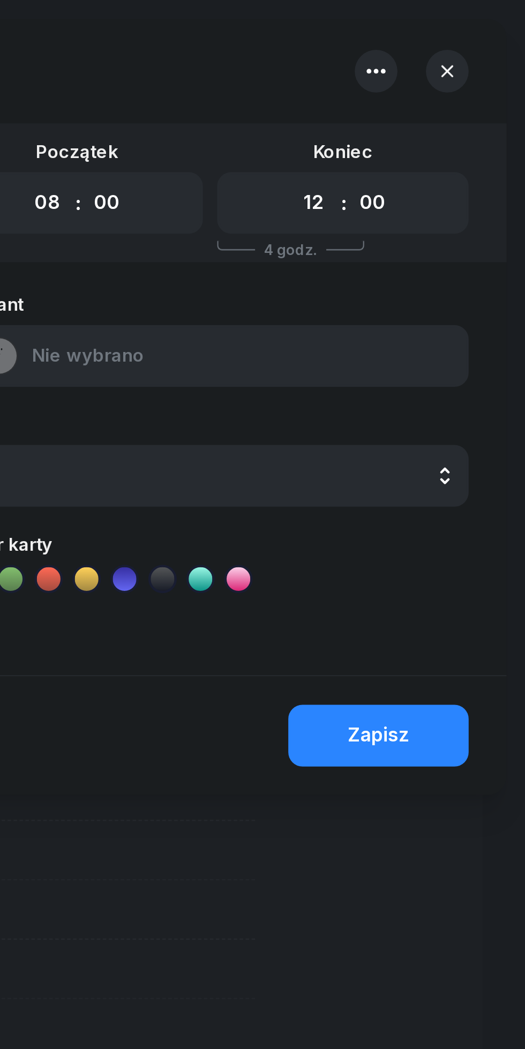
click at [459, 32] on icon "button" at bounding box center [457, 32] width 13 height 13
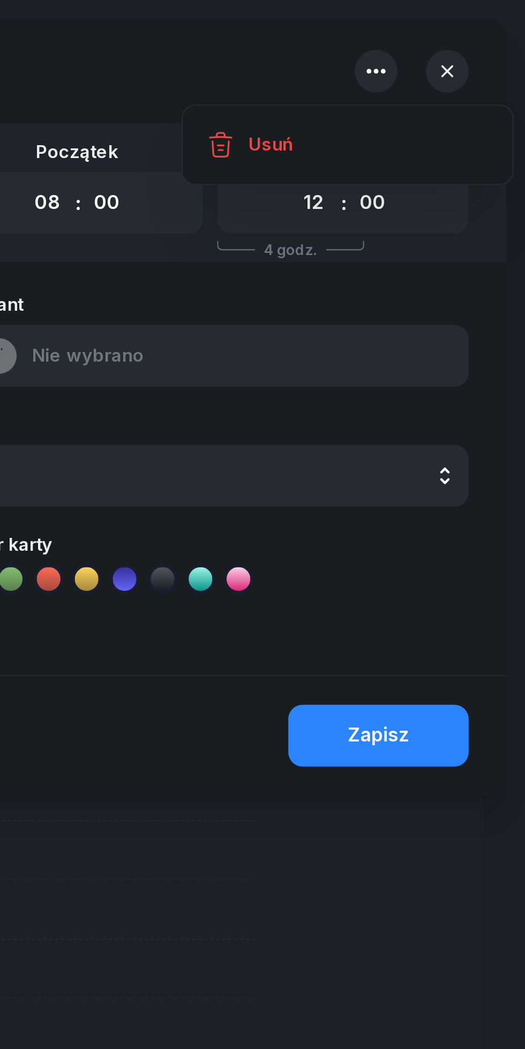
click at [405, 66] on div "Usuń" at bounding box center [410, 65] width 20 height 14
click at [402, 60] on div "Usuń" at bounding box center [410, 65] width 20 height 14
click at [406, 64] on div "Usuń" at bounding box center [410, 65] width 20 height 14
click at [399, 61] on link "Usuń" at bounding box center [445, 65] width 140 height 27
click at [406, 67] on div "Usuń" at bounding box center [410, 65] width 20 height 14
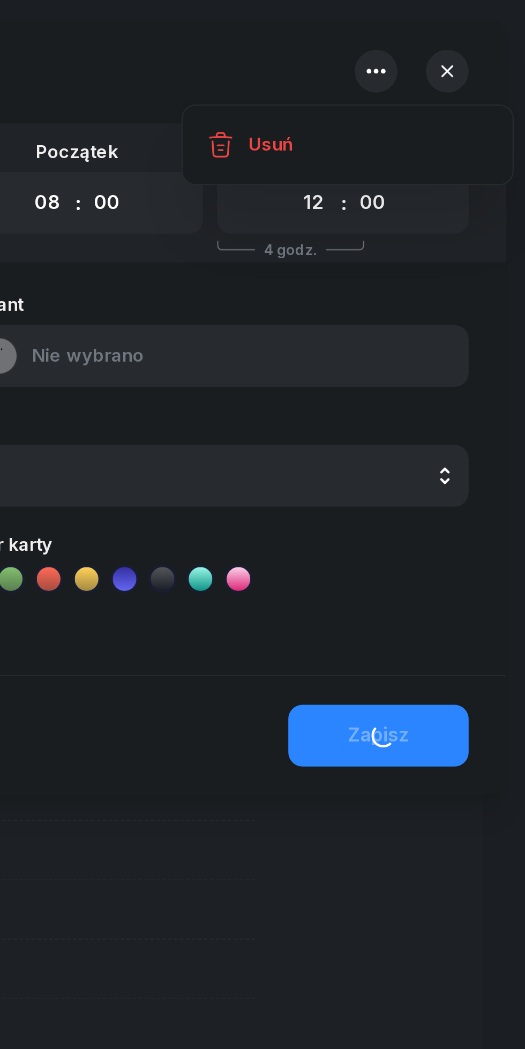
click at [289, 241] on div "Instruktor EŚ [PERSON_NAME] DW [PERSON_NAME] EŚ [PERSON_NAME] PM [PERSON_NAME] …" at bounding box center [263, 216] width 508 height 178
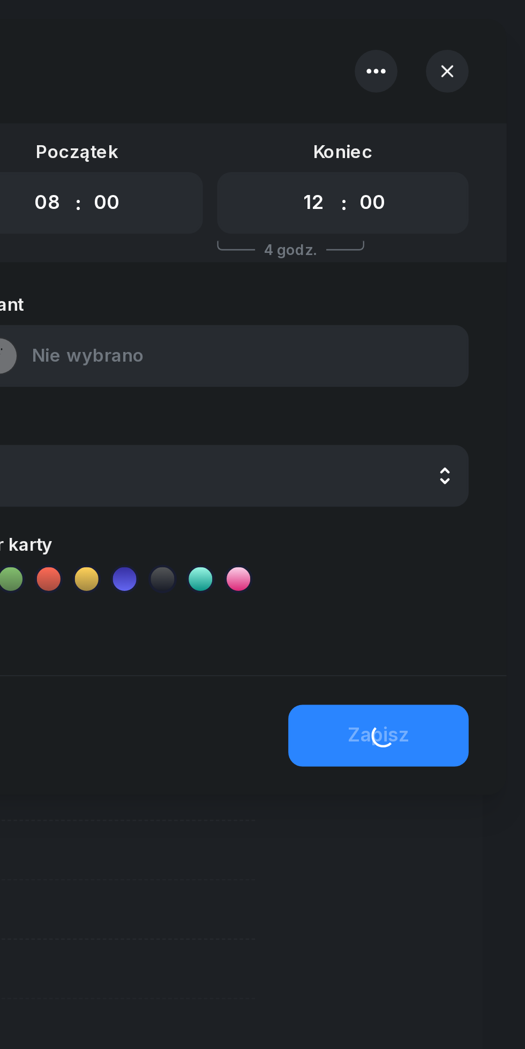
click at [414, 62] on div "Dzień [DATE] Początek 00 01 02 03 04 05 06 07 08 09 10 11 12 13 14 15 16 17 18 …" at bounding box center [263, 87] width 508 height 63
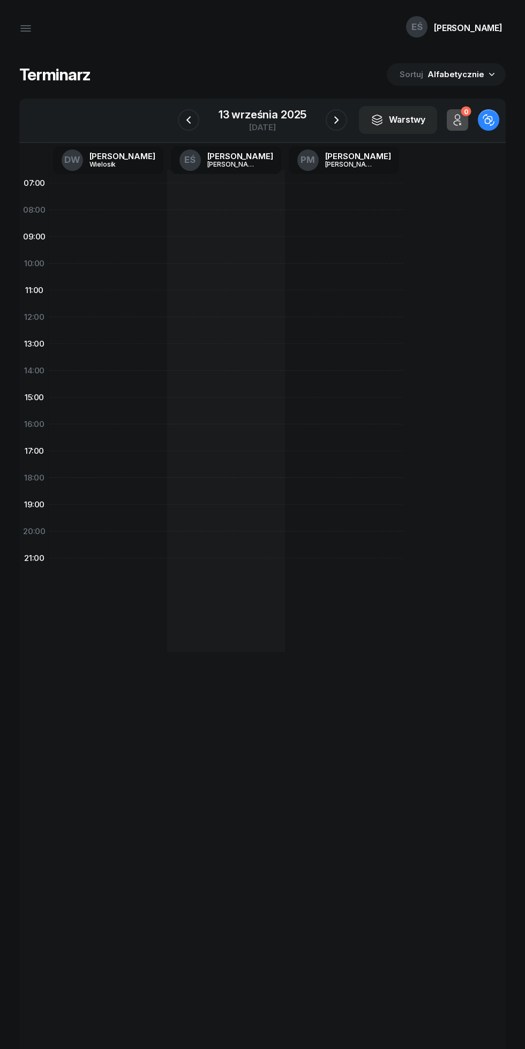
click at [189, 120] on icon "button" at bounding box center [188, 120] width 13 height 13
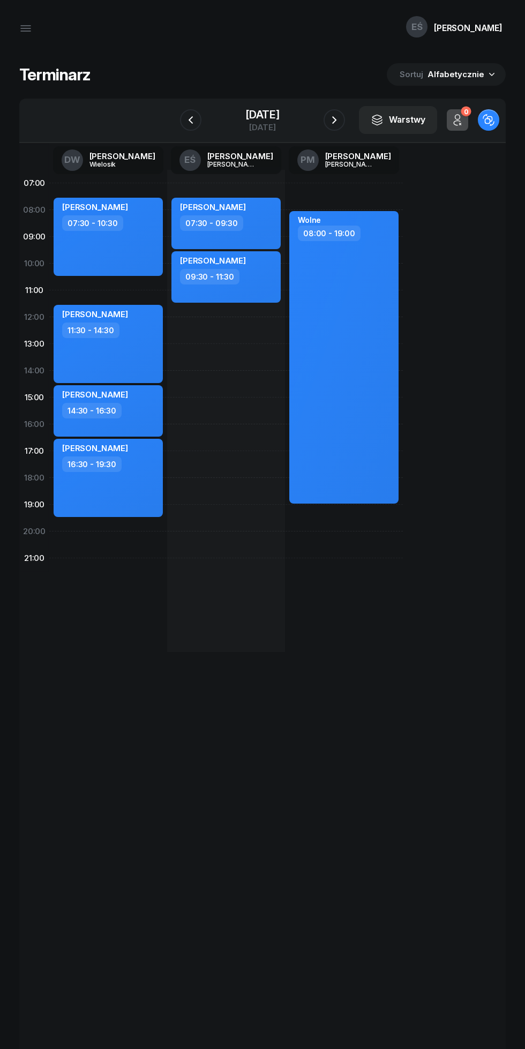
click at [249, 115] on div "[DATE]" at bounding box center [262, 114] width 34 height 11
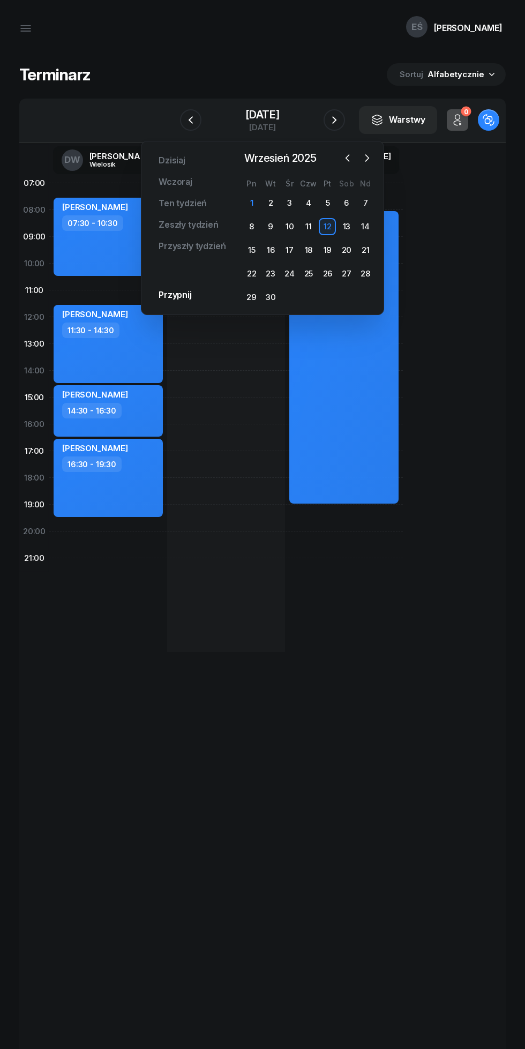
click at [327, 227] on div "12" at bounding box center [327, 226] width 17 height 17
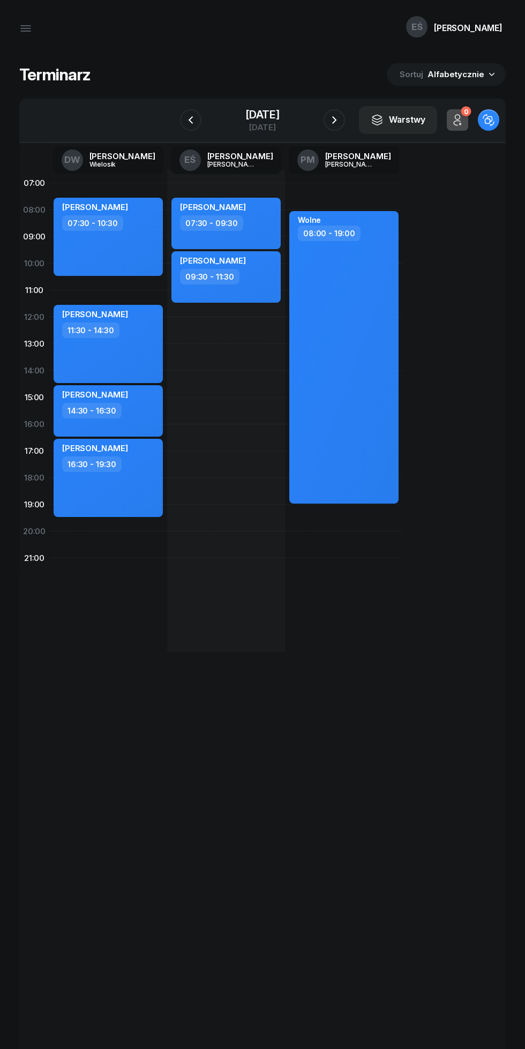
click at [255, 126] on div "[DATE]" at bounding box center [262, 127] width 34 height 8
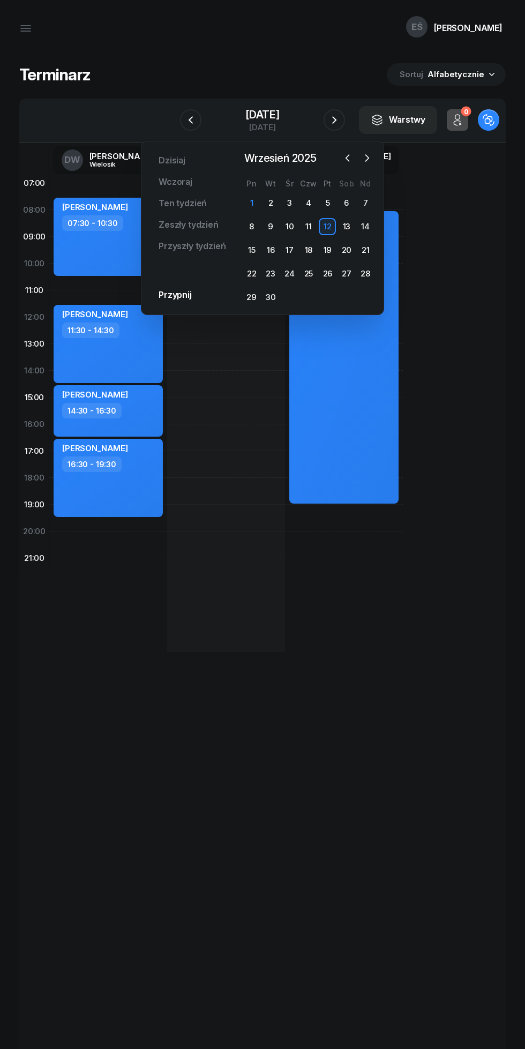
click at [325, 201] on div "5" at bounding box center [327, 202] width 17 height 17
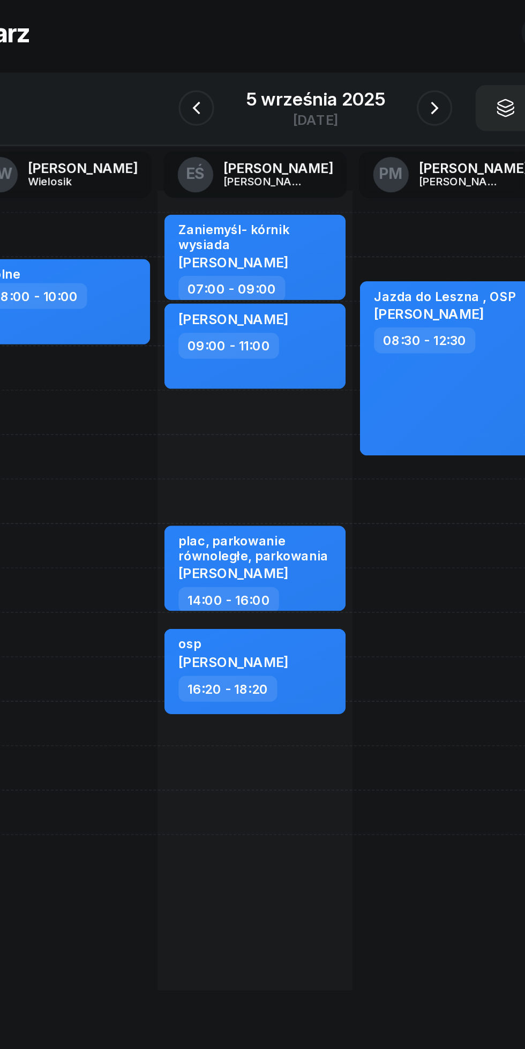
click at [334, 120] on icon "button" at bounding box center [334, 120] width 13 height 13
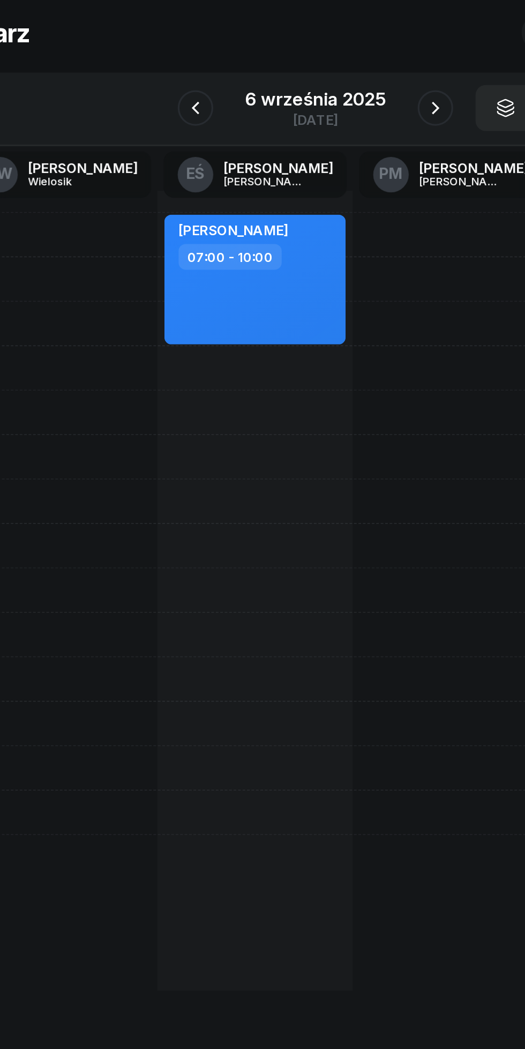
click at [286, 116] on div "6 września 2025" at bounding box center [262, 114] width 85 height 11
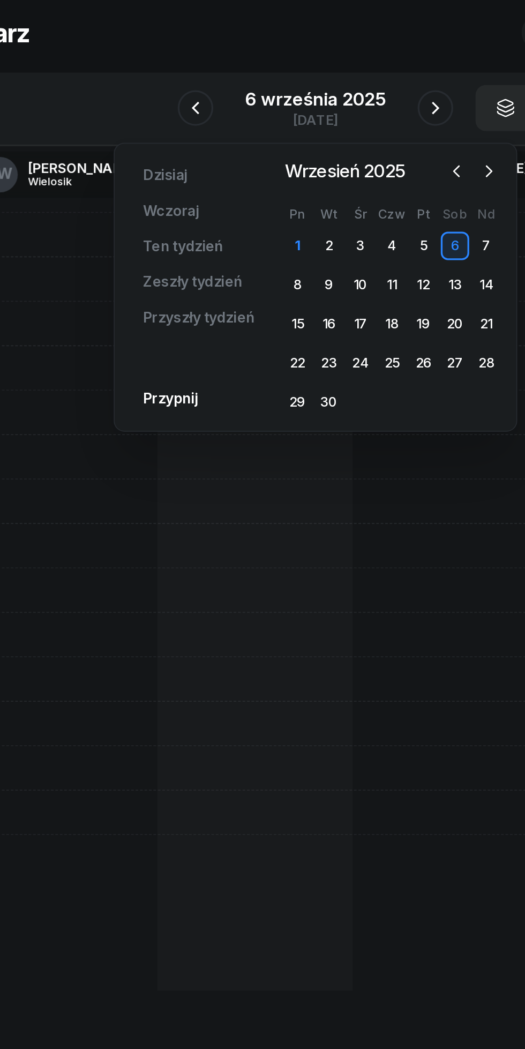
click at [291, 222] on div "10" at bounding box center [289, 226] width 17 height 17
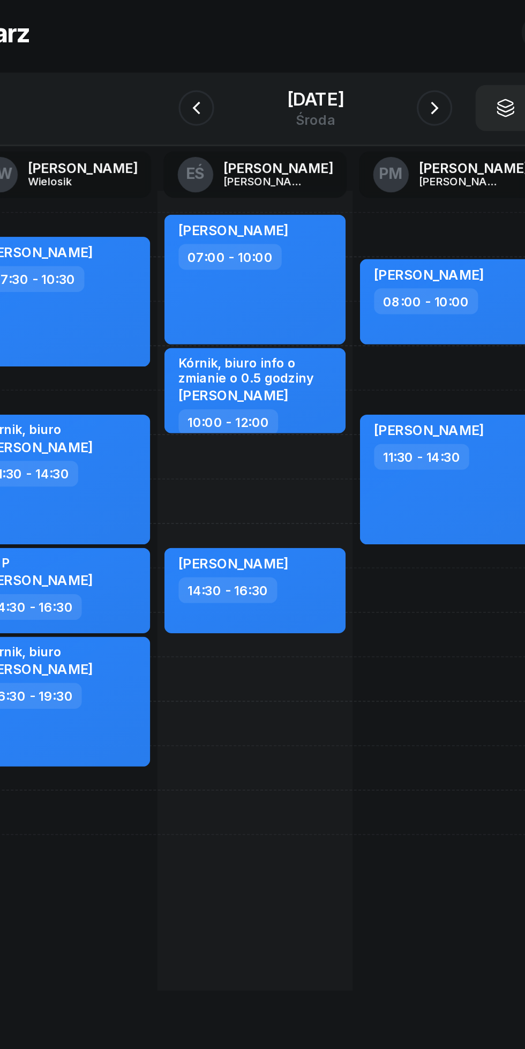
click at [336, 120] on icon "button" at bounding box center [334, 120] width 13 height 13
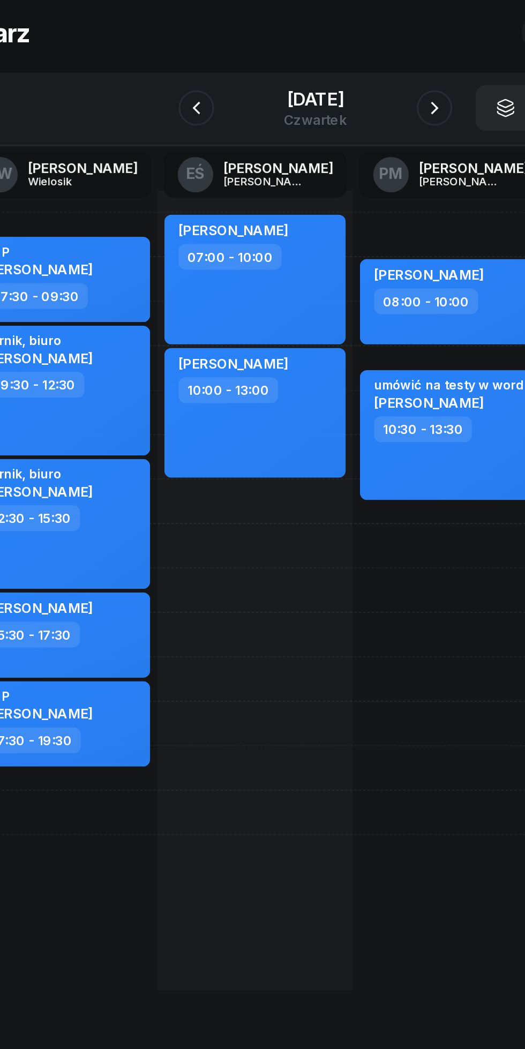
click at [261, 288] on div "10:00 - 13:00" at bounding box center [227, 290] width 94 height 16
select select "10"
select select "13"
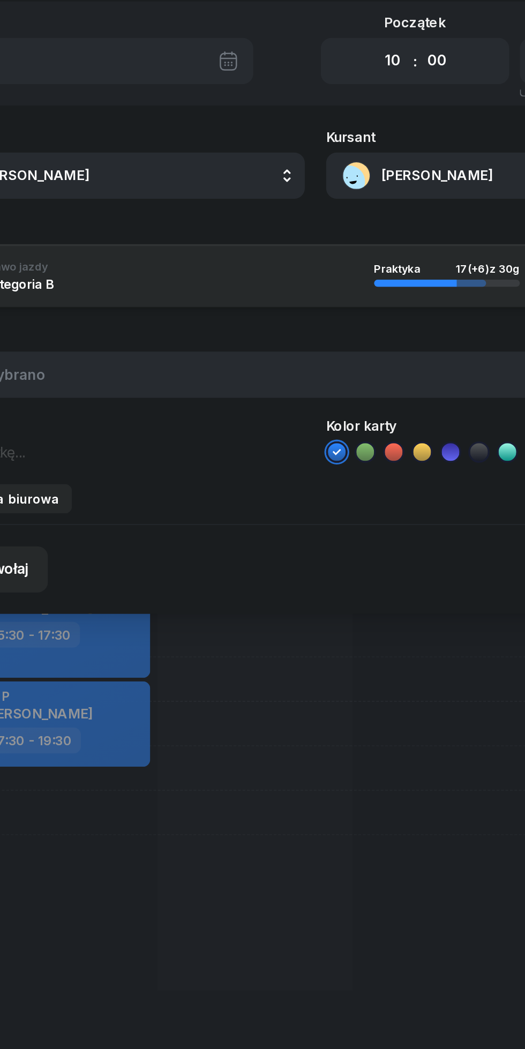
click at [326, 161] on button "[PERSON_NAME]" at bounding box center [384, 161] width 230 height 28
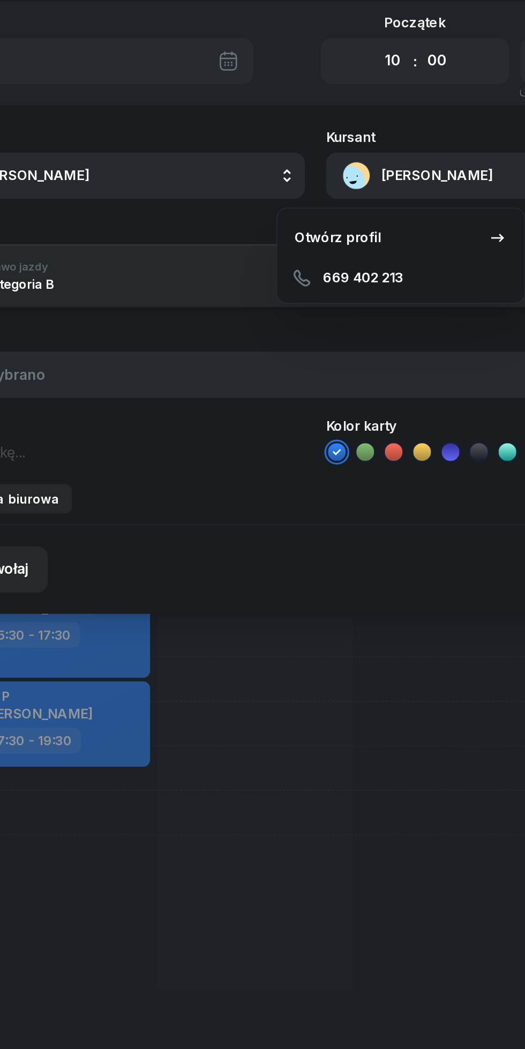
click at [288, 196] on div "Otwórz profil" at bounding box center [276, 198] width 52 height 14
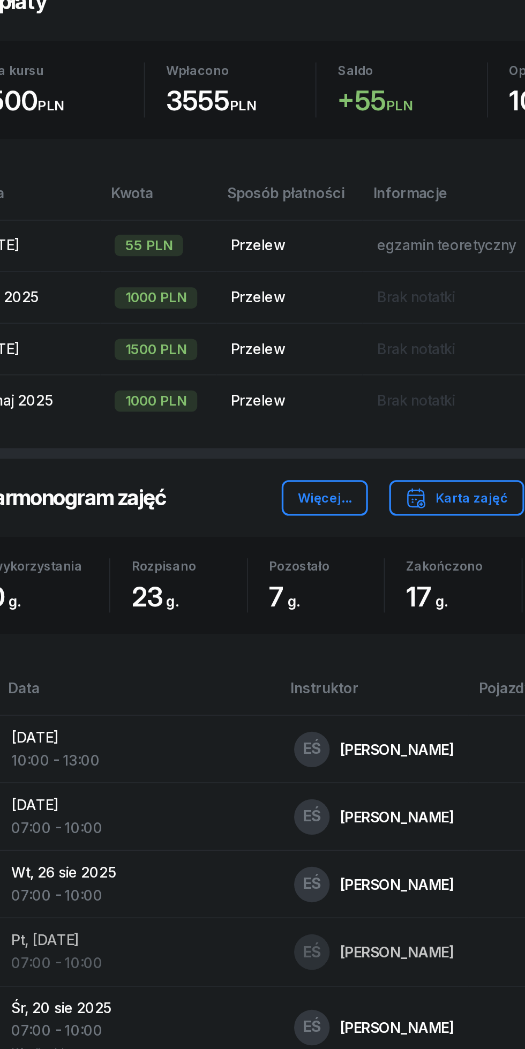
scroll to position [166, 0]
